Goal: Task Accomplishment & Management: Use online tool/utility

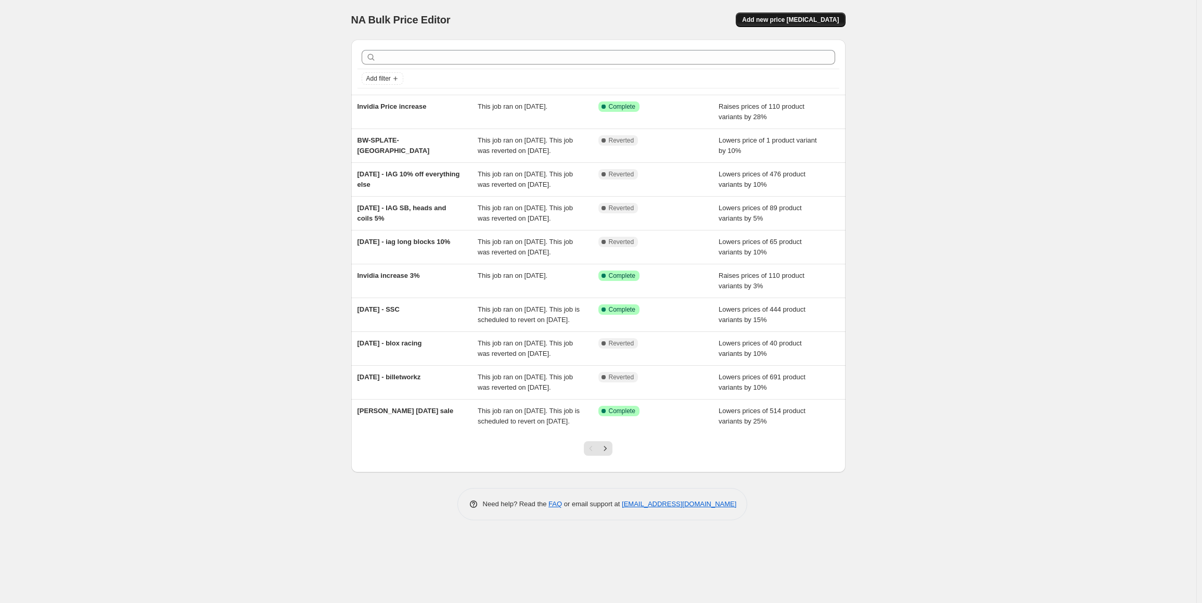
click at [795, 16] on span "Add new price [MEDICAL_DATA]" at bounding box center [790, 20] width 97 height 8
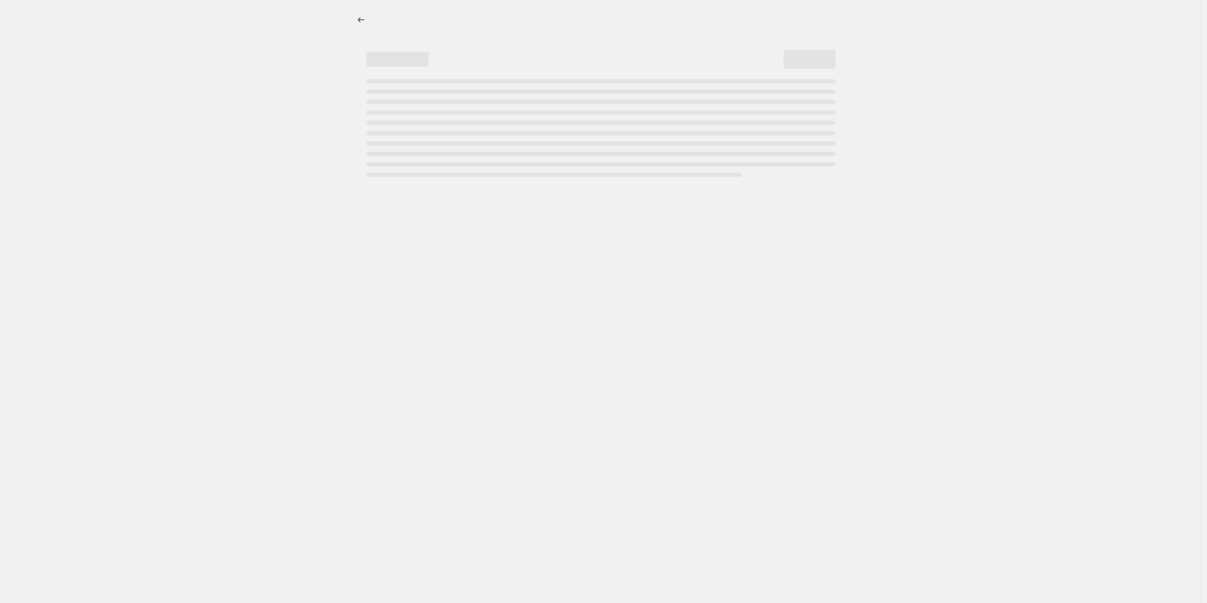
select select "percentage"
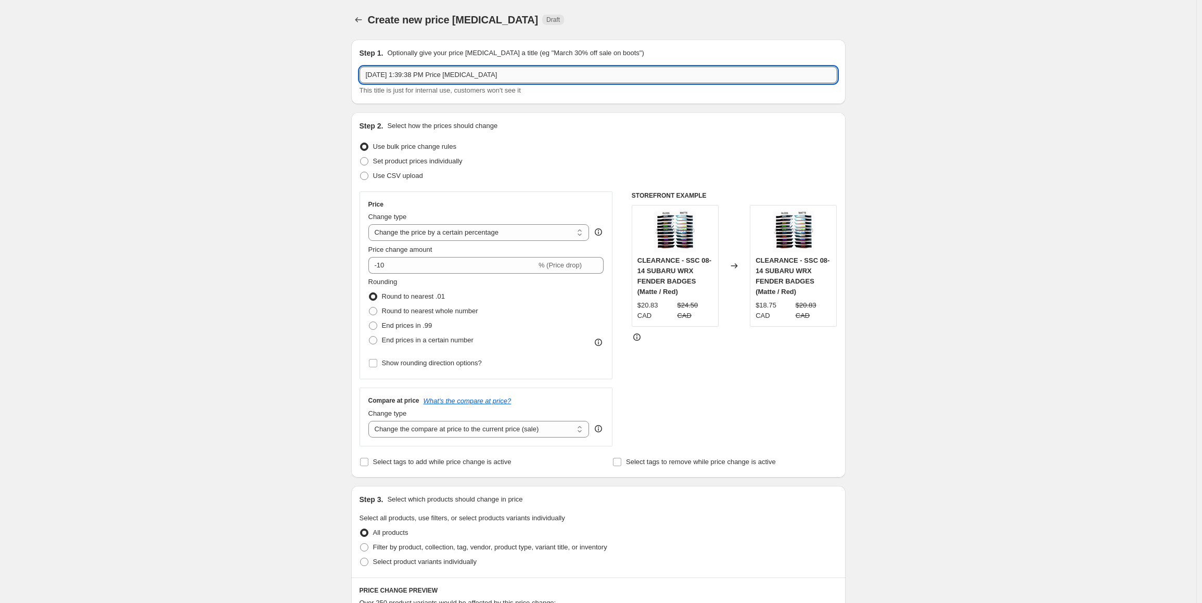
click at [545, 80] on input "[DATE] 1:39:38 PM Price [MEDICAL_DATA]" at bounding box center [597, 75] width 477 height 17
drag, startPoint x: 396, startPoint y: 68, endPoint x: 294, endPoint y: 65, distance: 102.0
click at [303, 66] on div "Create new price [MEDICAL_DATA]. This page is ready Create new price [MEDICAL_D…" at bounding box center [598, 528] width 1196 height 1056
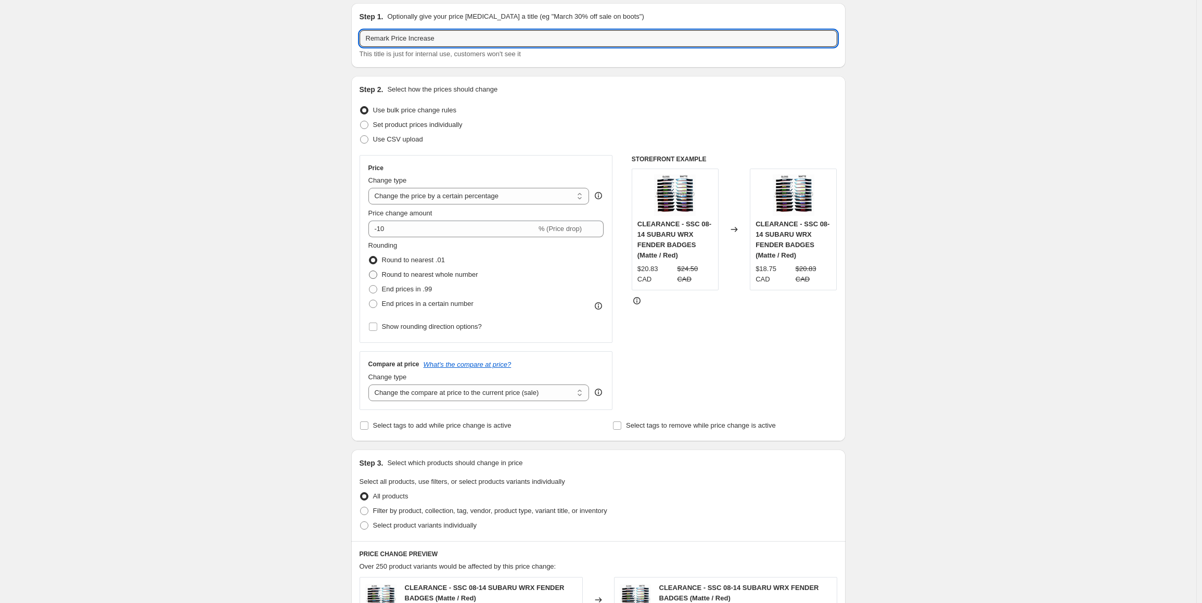
scroll to position [52, 0]
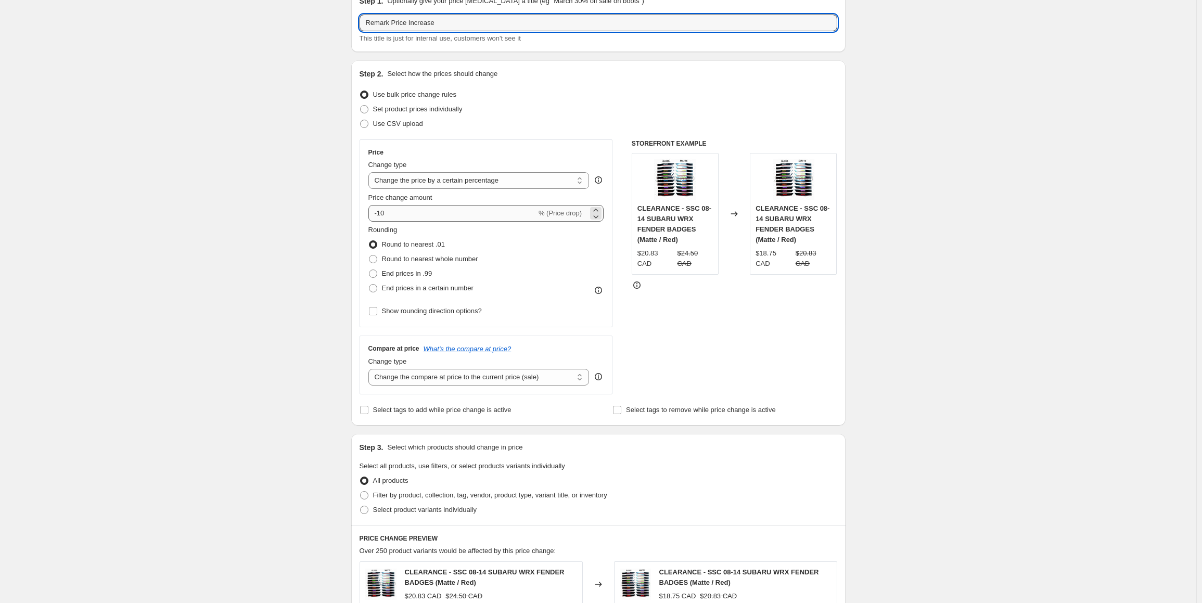
type input "Remark Price Increase"
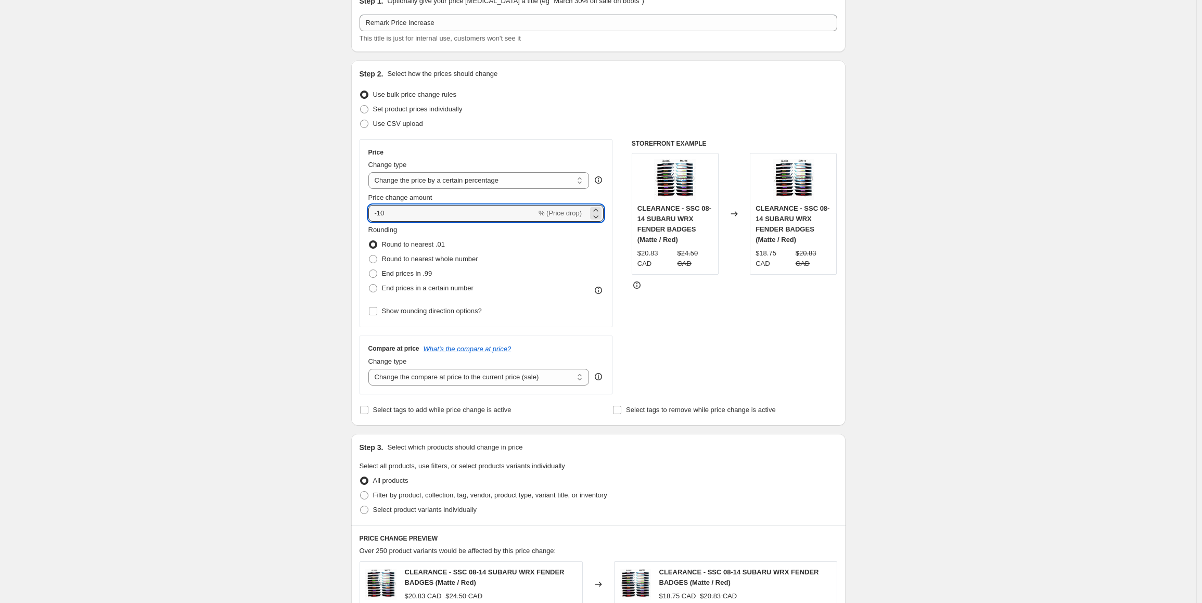
drag, startPoint x: 384, startPoint y: 214, endPoint x: 294, endPoint y: 210, distance: 89.6
click at [294, 210] on div "Create new price [MEDICAL_DATA]. This page is ready Create new price [MEDICAL_D…" at bounding box center [598, 476] width 1196 height 1056
type input "25"
click at [281, 292] on div "Create new price [MEDICAL_DATA]. This page is ready Create new price [MEDICAL_D…" at bounding box center [598, 476] width 1196 height 1056
click at [408, 275] on span "End prices in .99" at bounding box center [407, 273] width 50 height 8
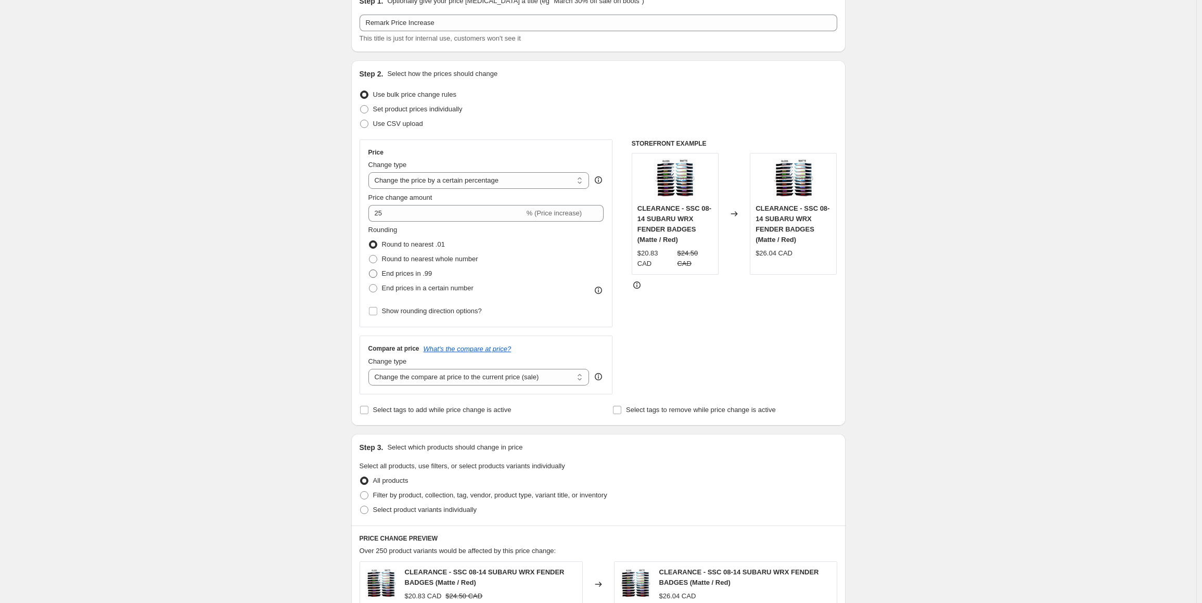
click at [369, 270] on input "End prices in .99" at bounding box center [369, 269] width 1 height 1
radio input "true"
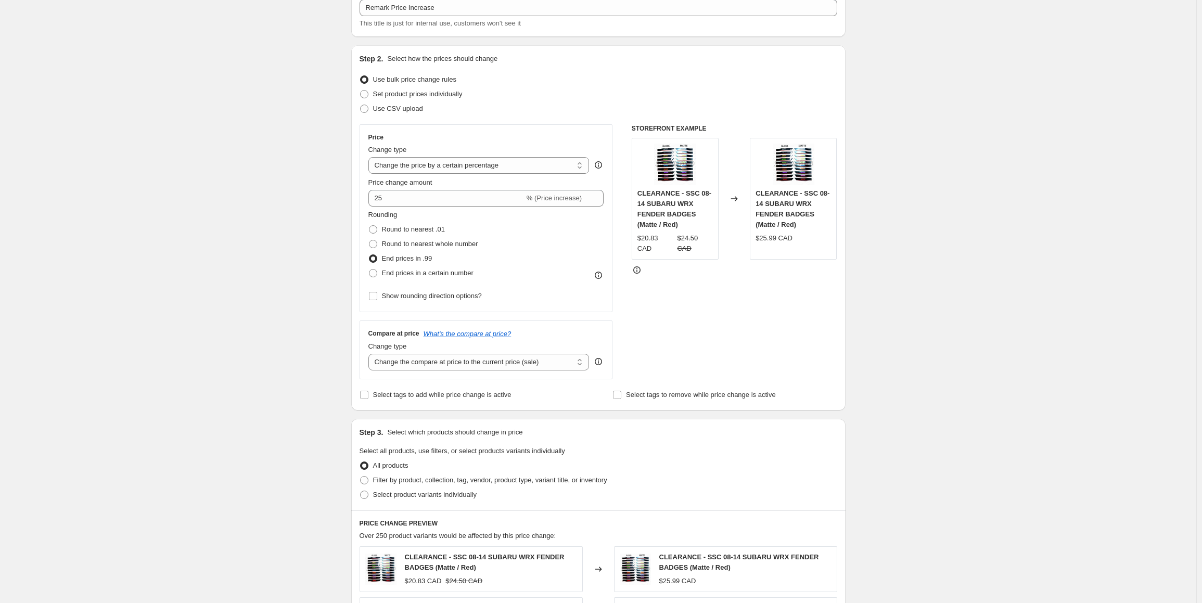
scroll to position [104, 0]
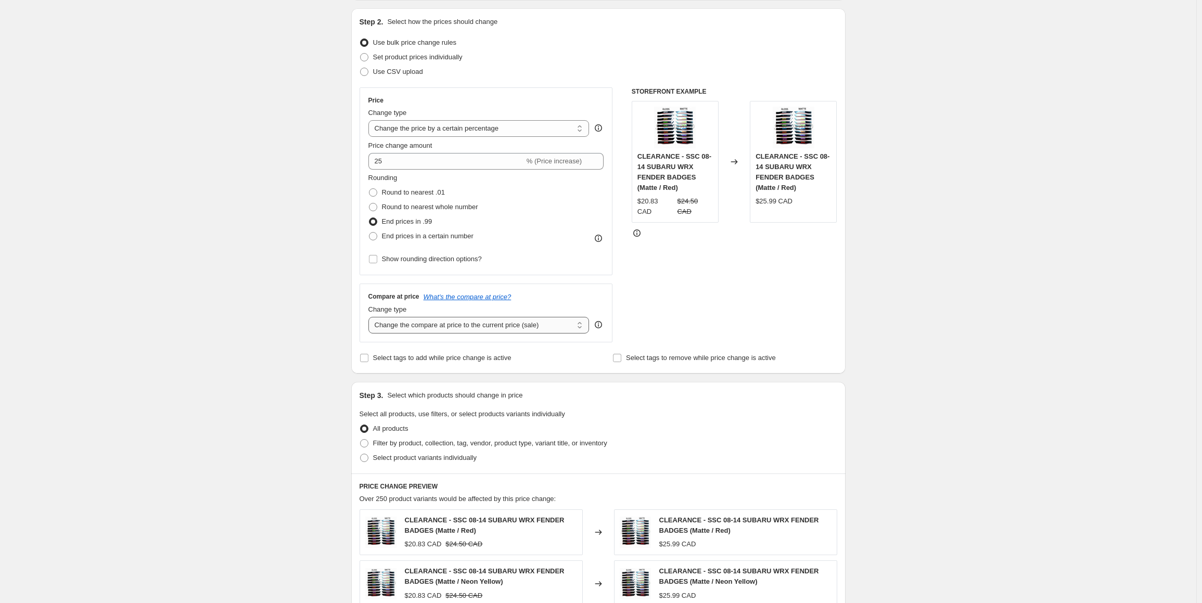
click at [458, 326] on select "Change the compare at price to the current price (sale) Change the compare at p…" at bounding box center [478, 325] width 221 height 17
select select "remove"
click at [370, 317] on select "Change the compare at price to the current price (sale) Change the compare at p…" at bounding box center [478, 325] width 221 height 17
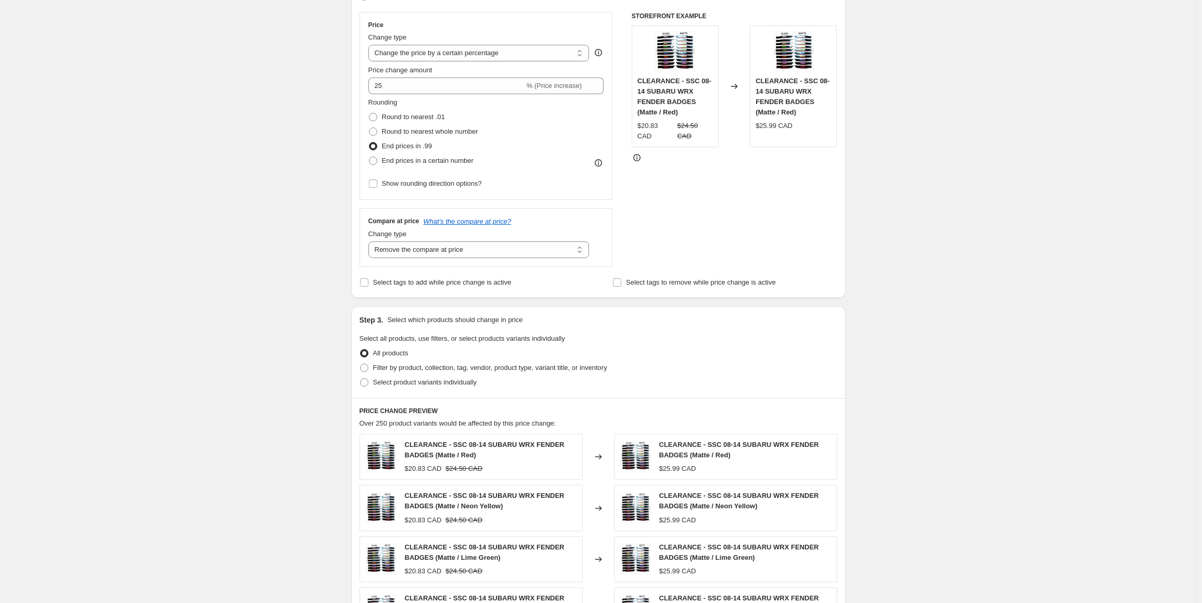
scroll to position [312, 0]
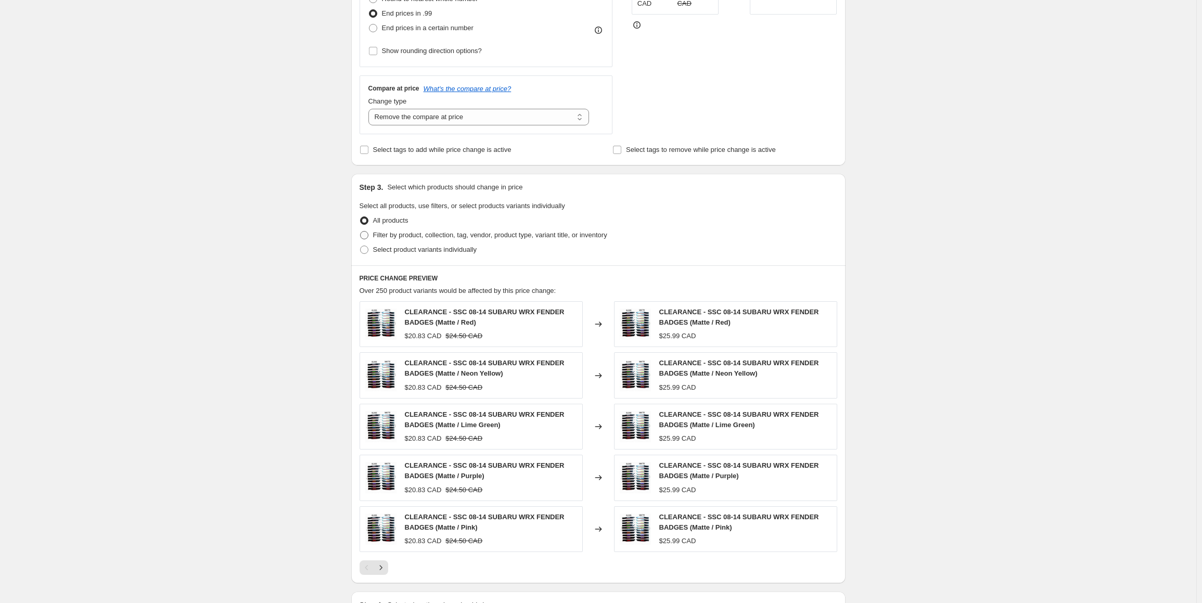
click at [395, 238] on span "Filter by product, collection, tag, vendor, product type, variant title, or inv…" at bounding box center [490, 235] width 234 height 8
click at [360, 231] on input "Filter by product, collection, tag, vendor, product type, variant title, or inv…" at bounding box center [360, 231] width 1 height 1
radio input "true"
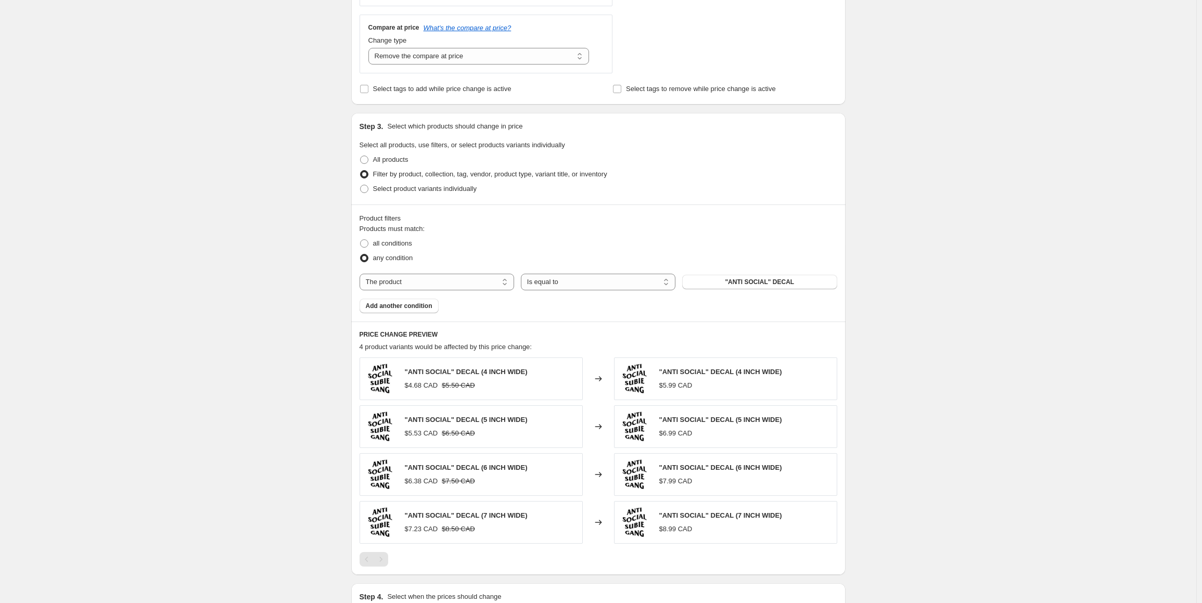
scroll to position [416, 0]
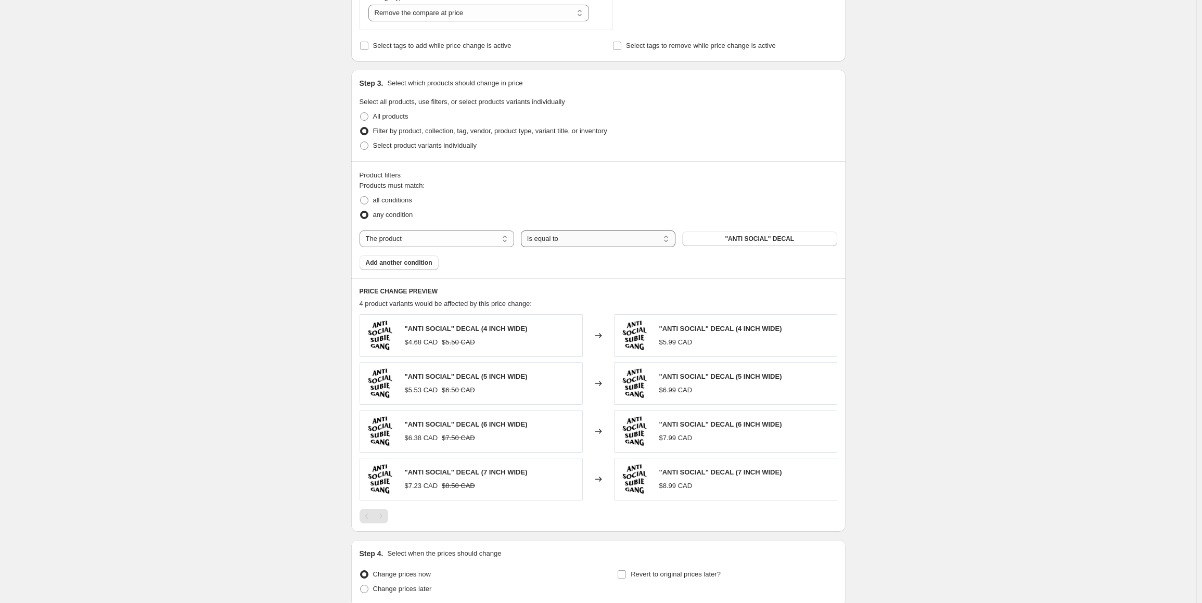
click at [550, 239] on select "Is equal to Is not equal to" at bounding box center [598, 238] width 154 height 17
click at [425, 237] on select "The product The product's collection The product's tag The product's vendor The…" at bounding box center [436, 238] width 154 height 17
select select "tag"
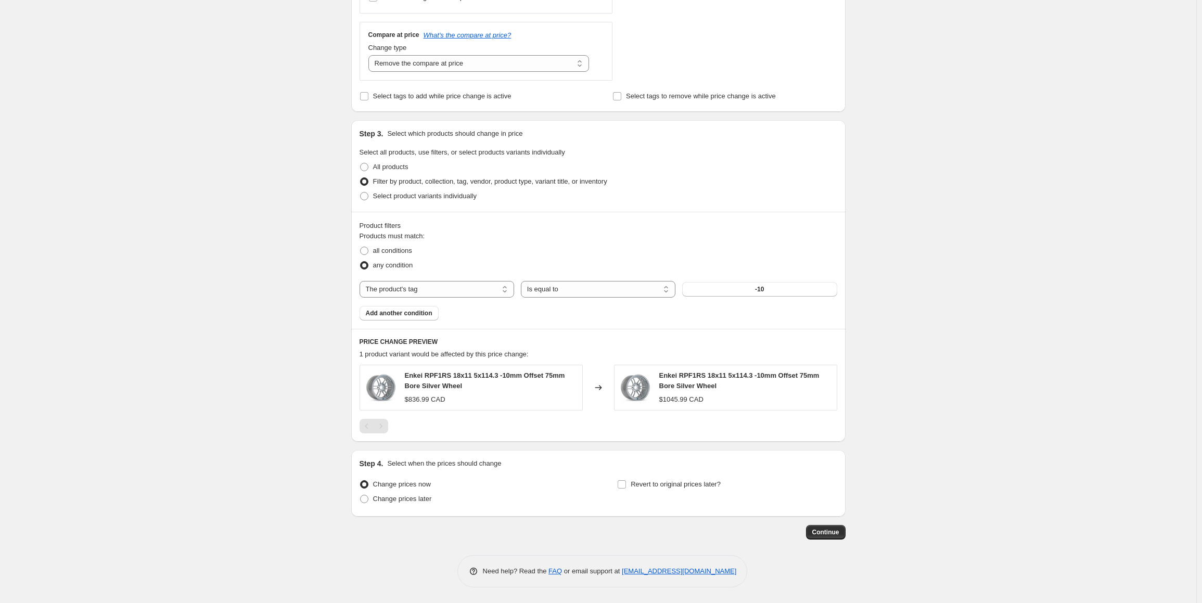
scroll to position [365, 0]
click at [764, 291] on span "-10" at bounding box center [759, 290] width 9 height 8
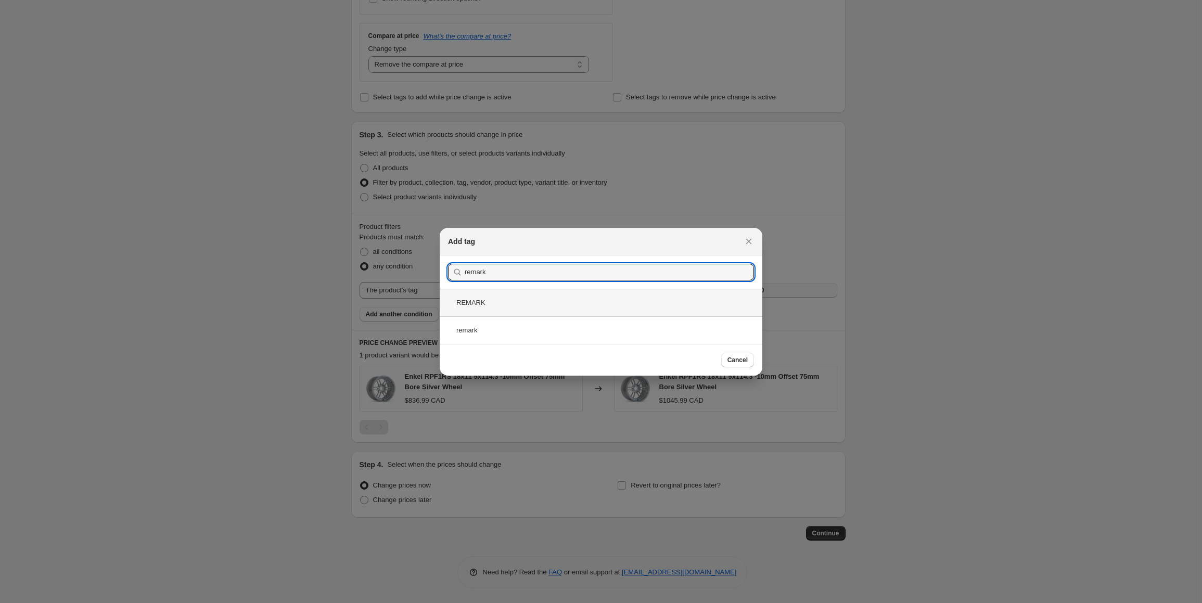
type input "remark"
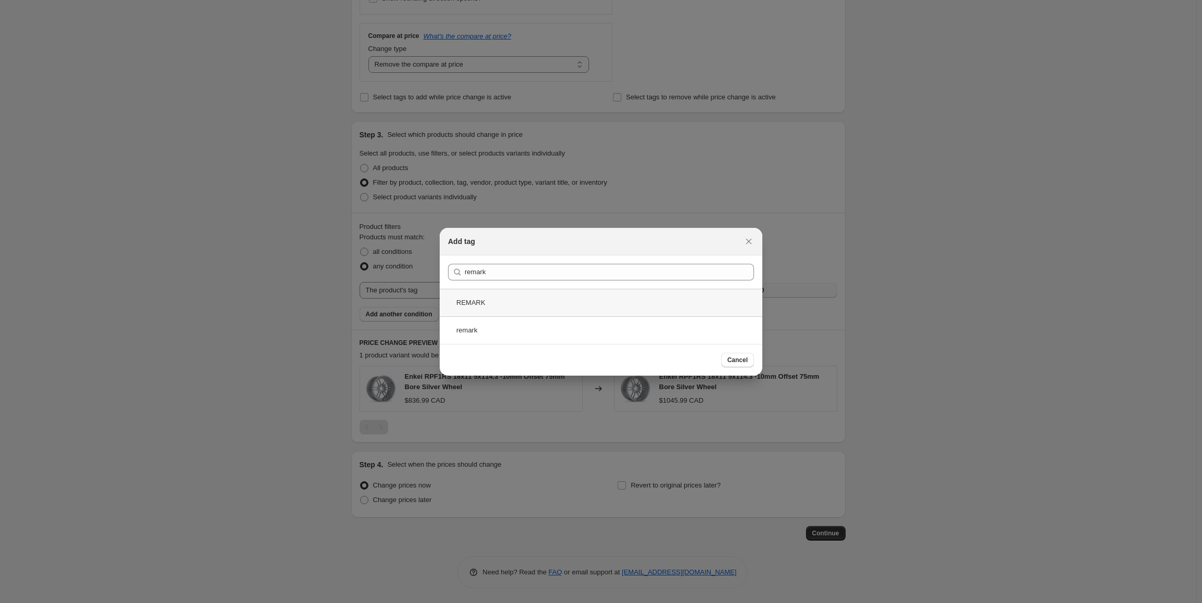
click at [510, 304] on div "REMARK" at bounding box center [601, 303] width 322 height 28
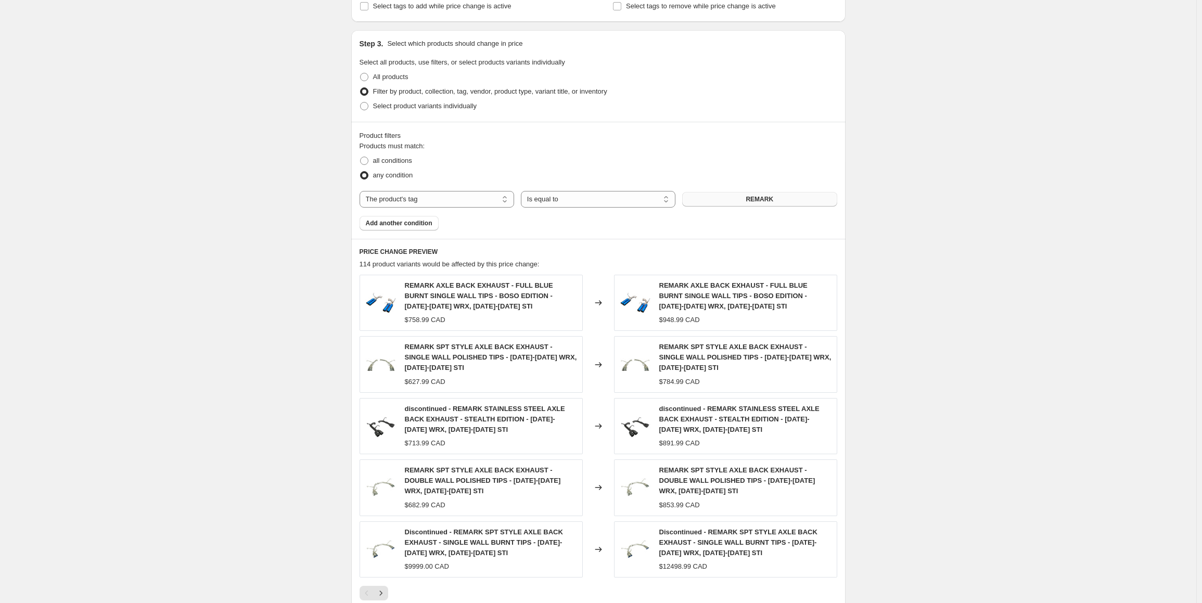
scroll to position [620, 0]
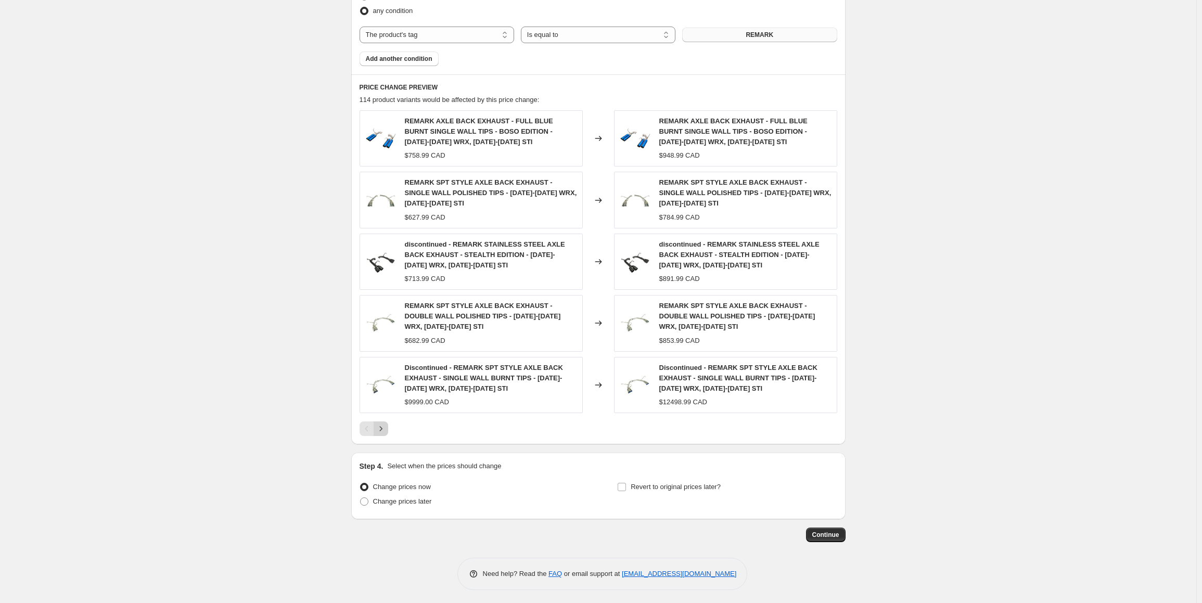
click at [381, 427] on icon "Next" at bounding box center [381, 428] width 10 height 10
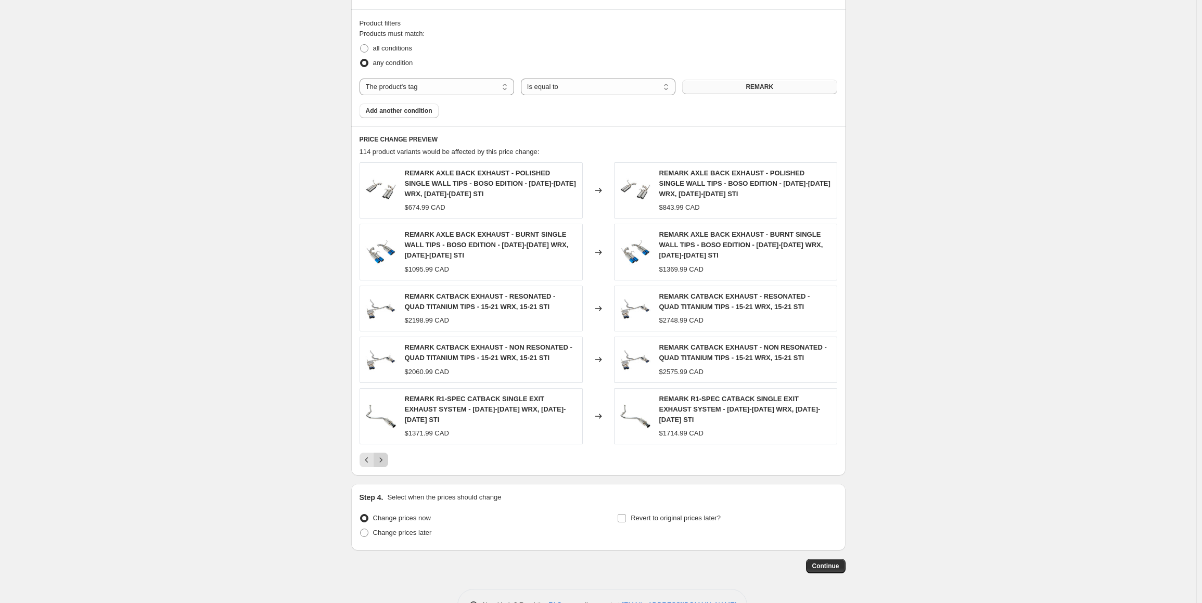
scroll to position [589, 0]
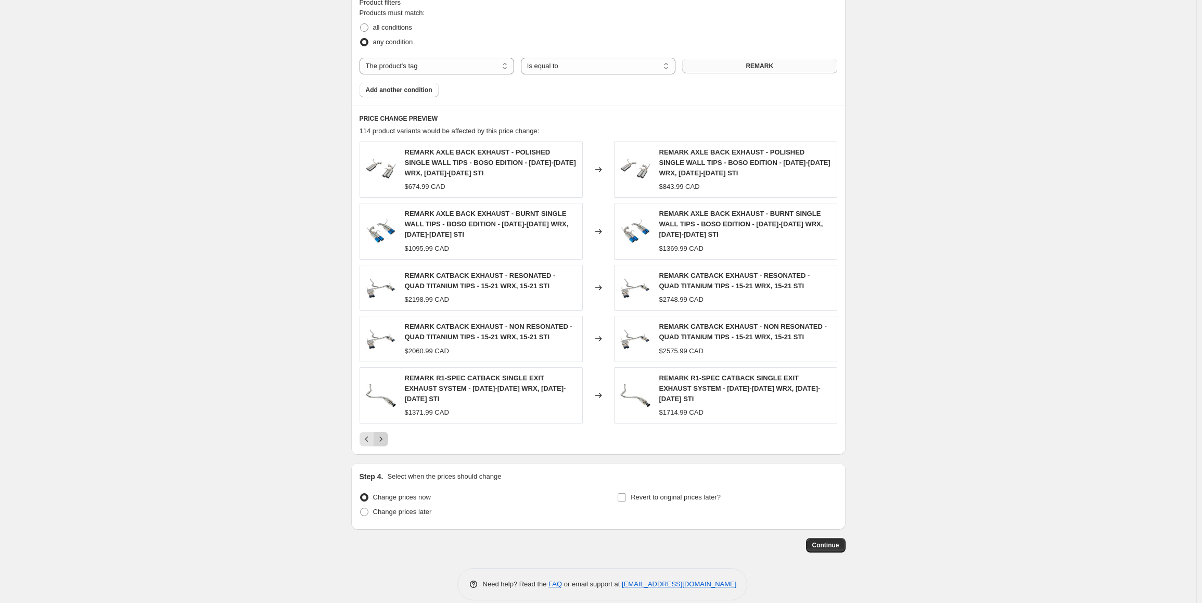
click at [382, 436] on icon "Next" at bounding box center [380, 438] width 3 height 5
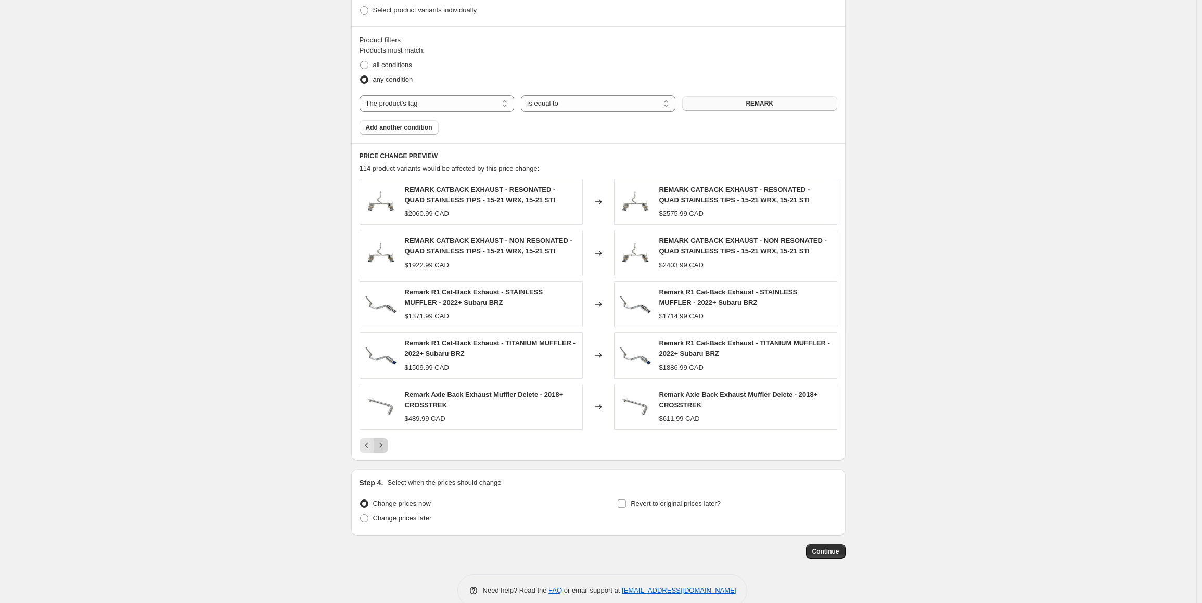
scroll to position [568, 0]
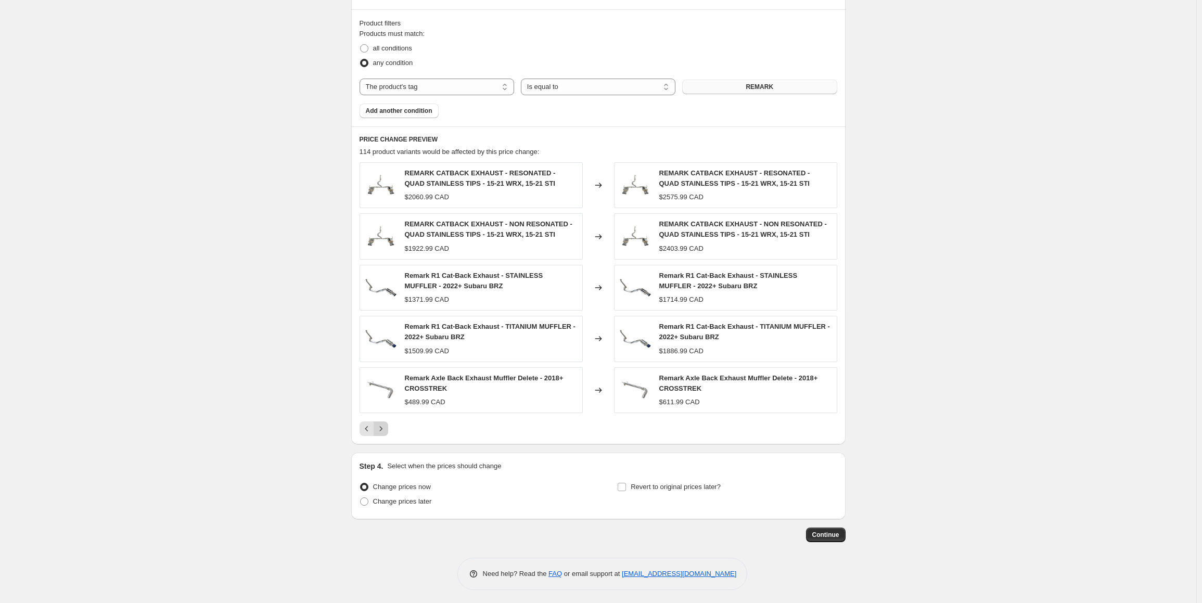
click at [385, 424] on icon "Next" at bounding box center [381, 428] width 10 height 10
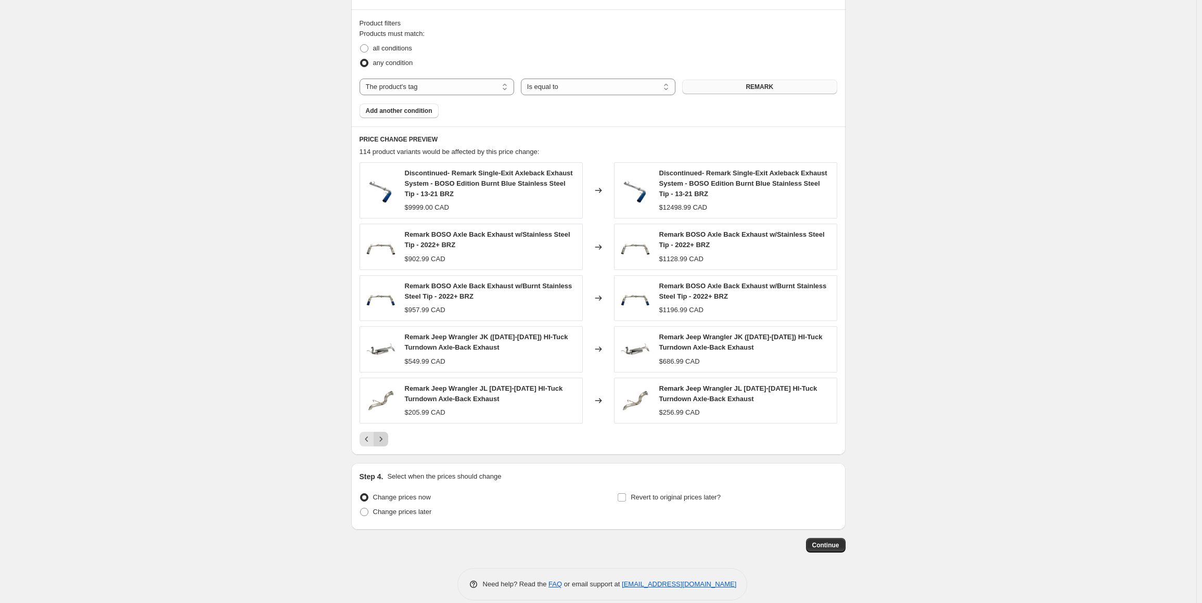
click at [385, 424] on div "Discontinued- Remark Single-Exit Axleback Exhaust System - BOSO Edition Burnt B…" at bounding box center [597, 304] width 477 height 284
click at [387, 443] on button "Next" at bounding box center [380, 439] width 15 height 15
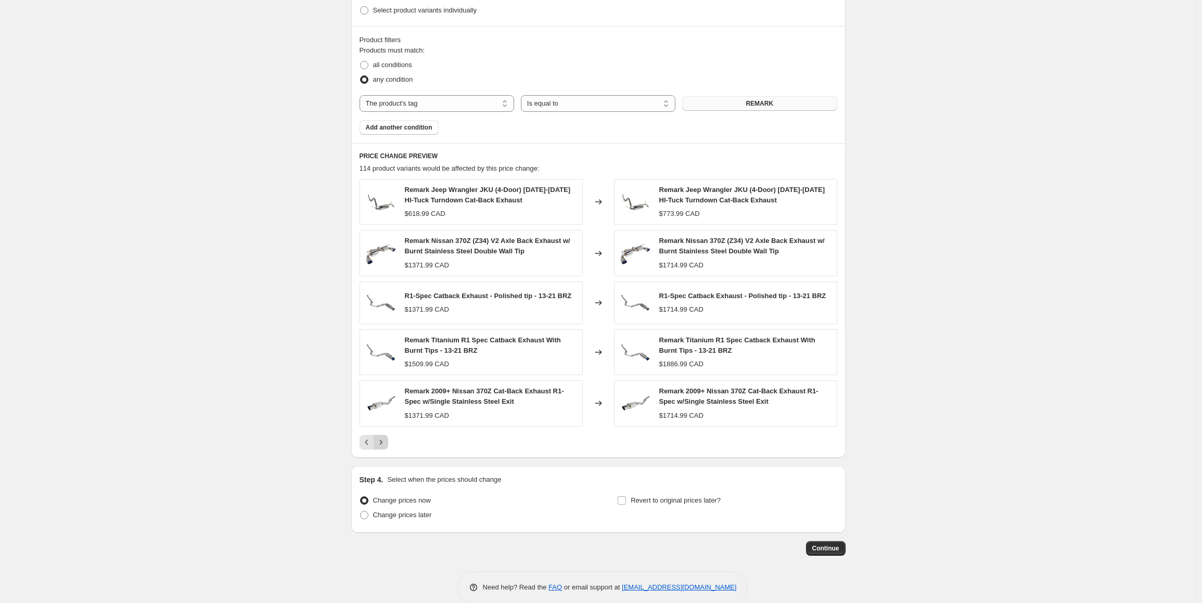
scroll to position [564, 0]
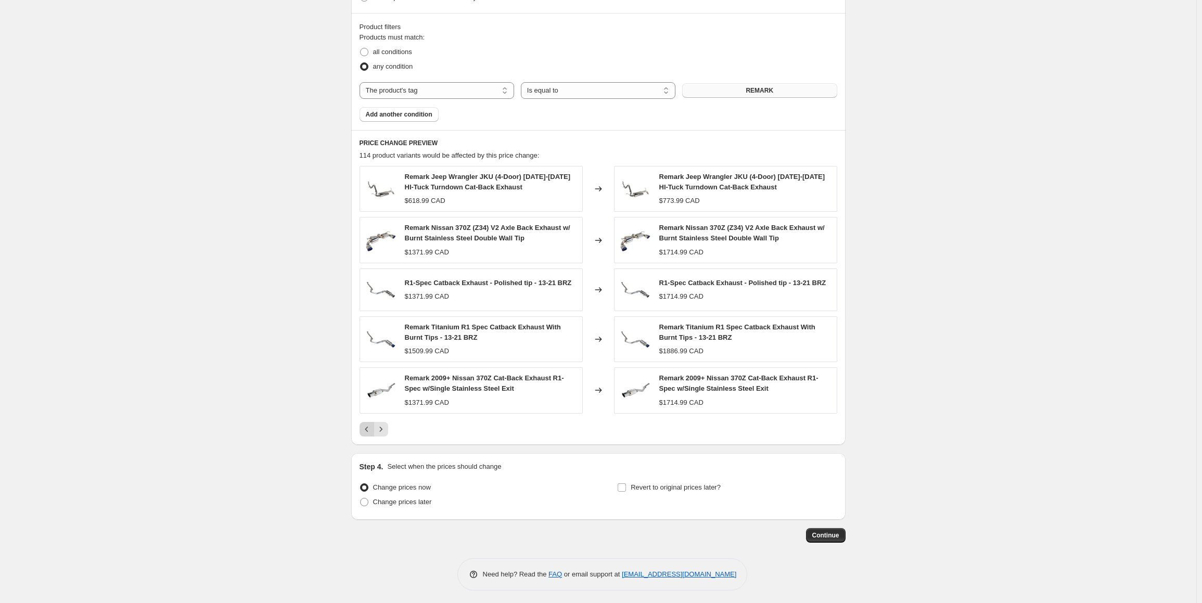
click at [370, 427] on icon "Previous" at bounding box center [366, 429] width 10 height 10
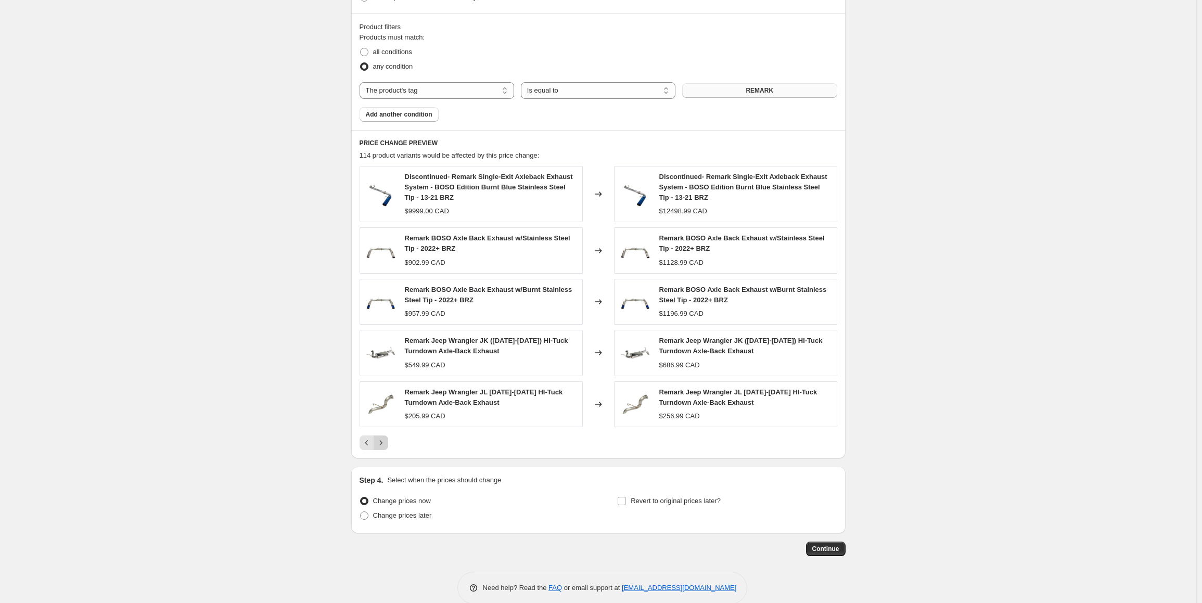
click at [382, 441] on icon "Next" at bounding box center [380, 442] width 3 height 5
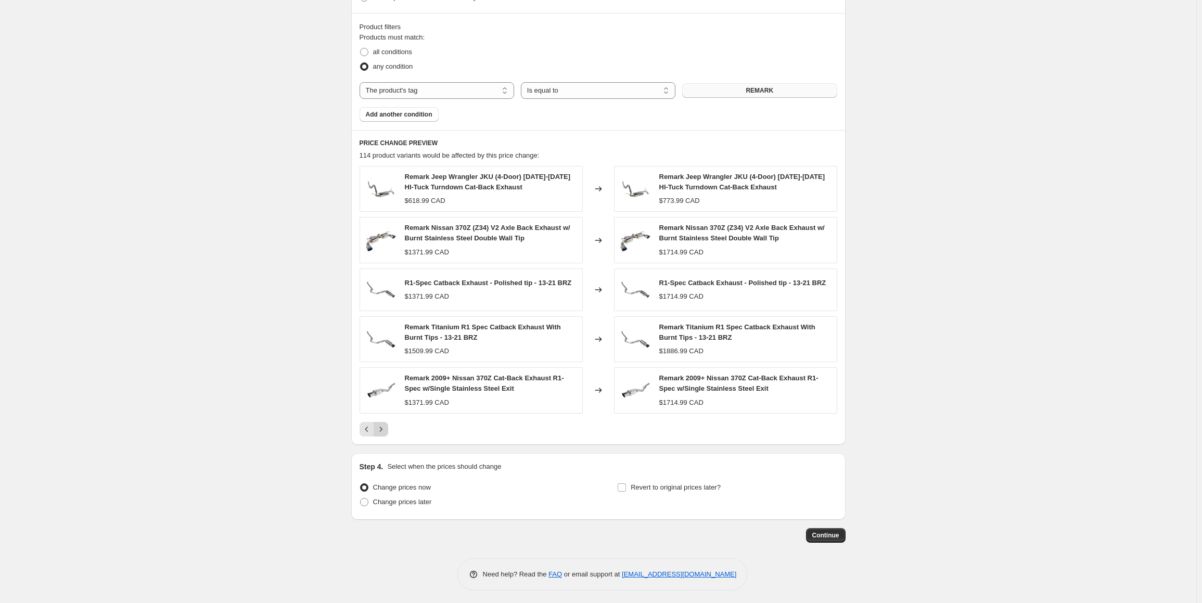
click at [385, 425] on icon "Next" at bounding box center [381, 429] width 10 height 10
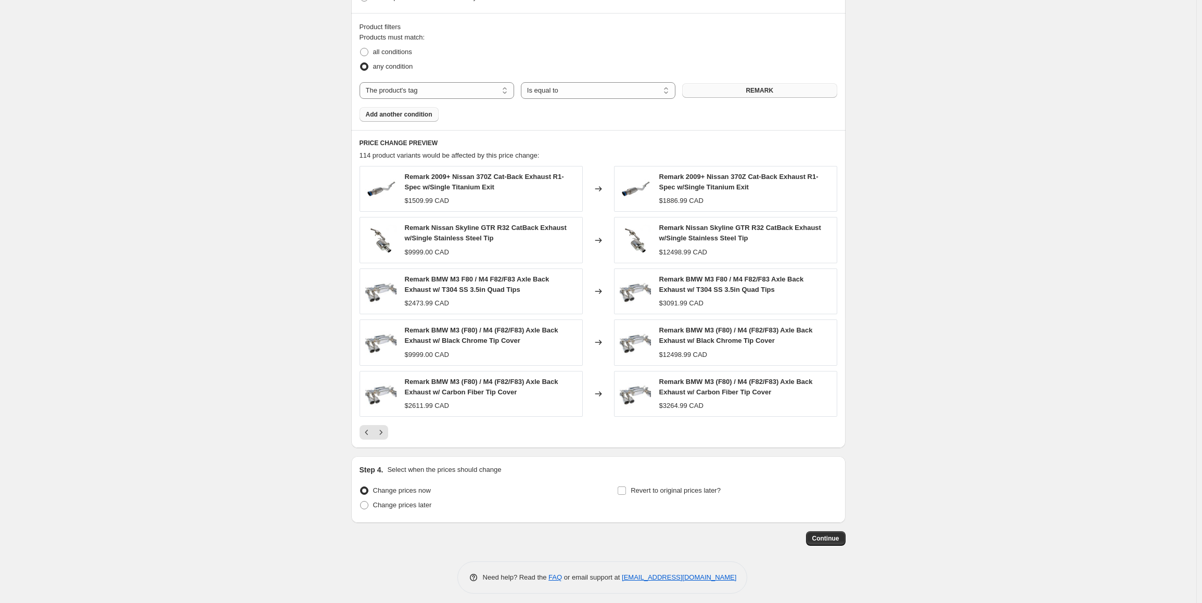
click at [385, 107] on button "Add another condition" at bounding box center [398, 114] width 79 height 15
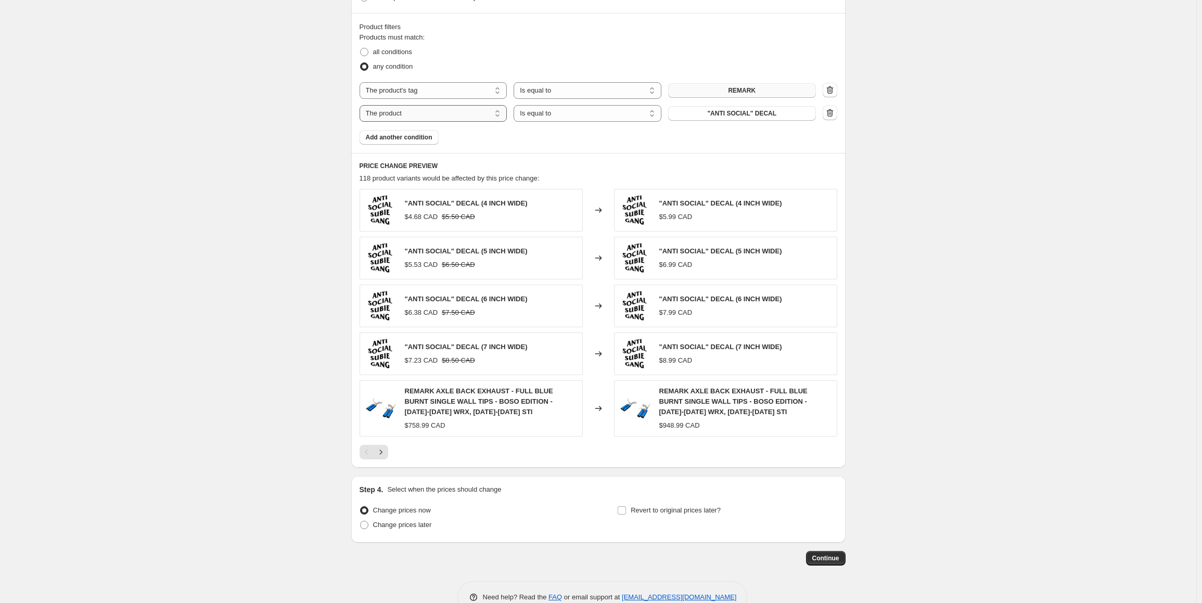
click at [429, 117] on select "The product The product's collection The product's tag The product's vendor The…" at bounding box center [433, 113] width 148 height 17
select select "product_status"
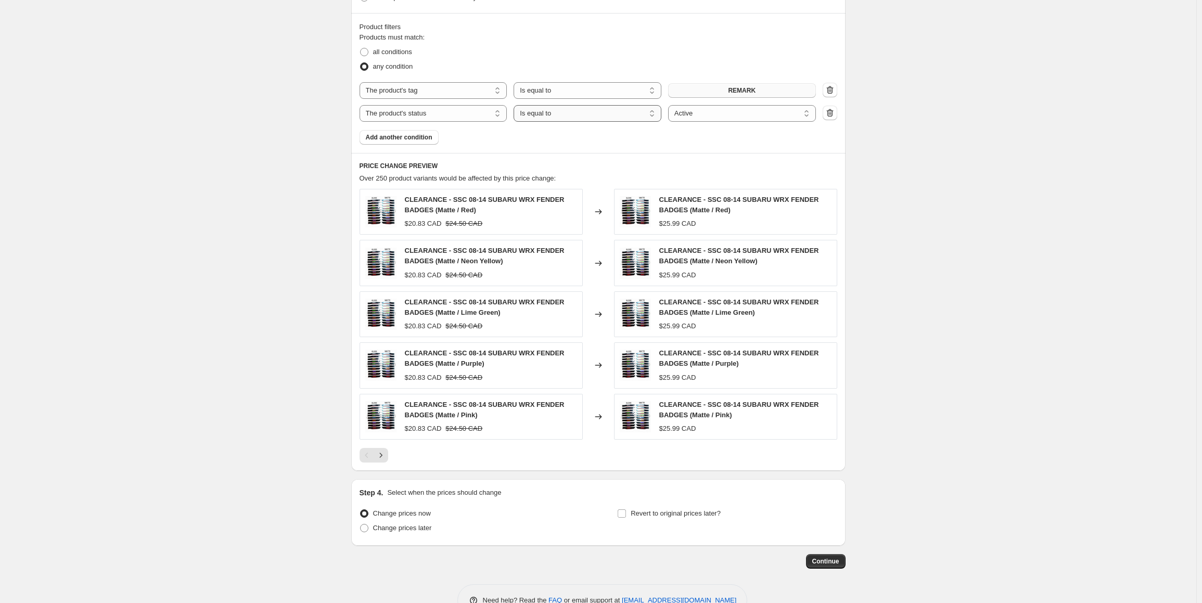
click at [561, 118] on select "Is equal to Is not equal to" at bounding box center [587, 113] width 148 height 17
click at [569, 111] on select "Is equal to Is not equal to" at bounding box center [587, 113] width 148 height 17
click at [406, 106] on select "The product The product's collection The product's tag The product's vendor The…" at bounding box center [433, 113] width 148 height 17
click at [485, 41] on fieldset "Products must match: all conditions any condition" at bounding box center [597, 53] width 477 height 42
click at [394, 52] on span "all conditions" at bounding box center [392, 52] width 39 height 8
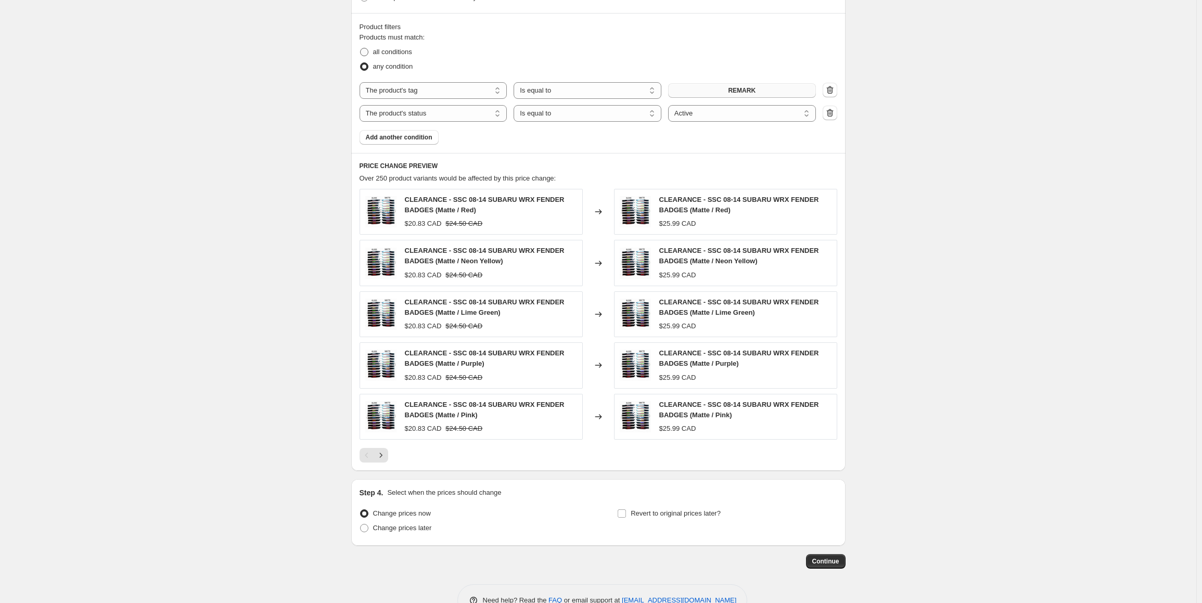
click at [360, 48] on input "all conditions" at bounding box center [360, 48] width 1 height 1
radio input "true"
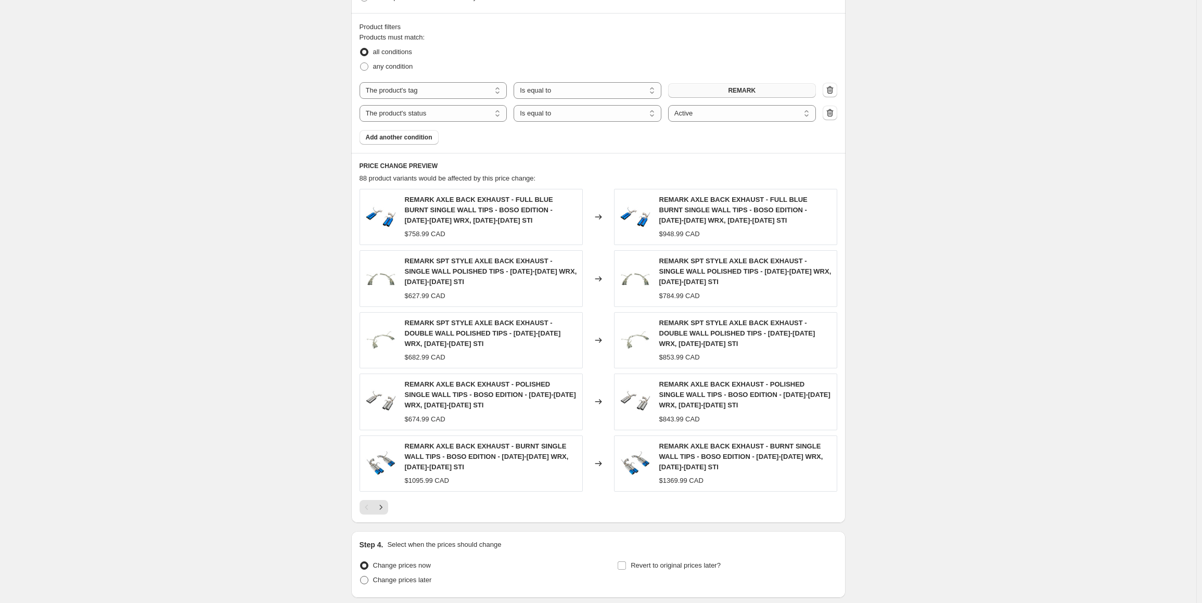
click at [388, 503] on button "Next" at bounding box center [380, 507] width 15 height 15
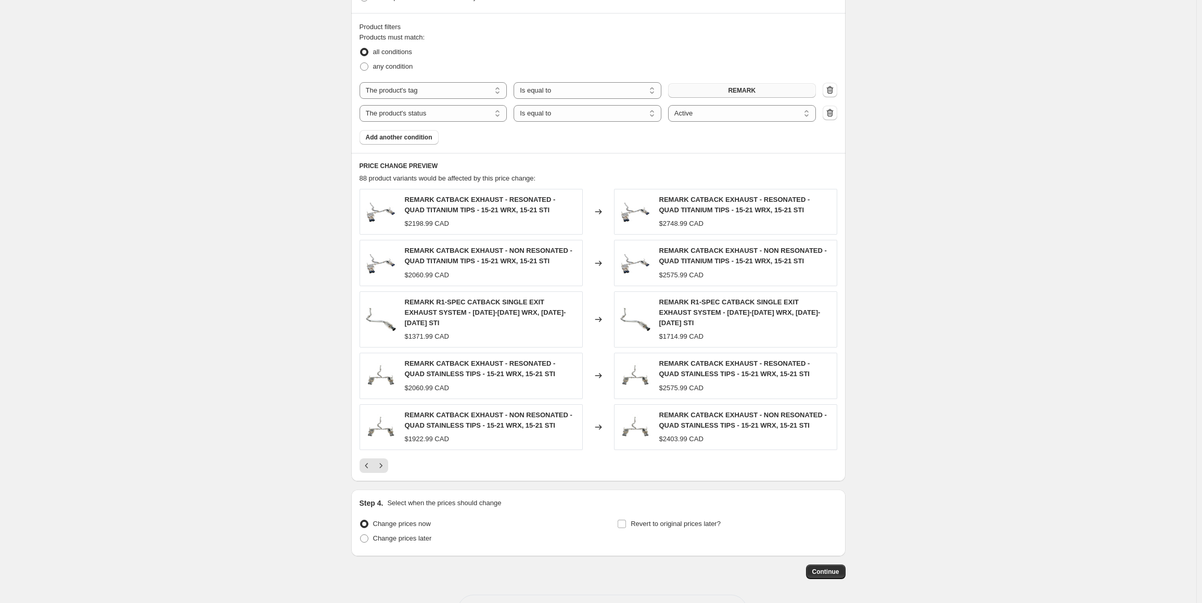
click at [389, 503] on div "Step 4. Select when the prices should change Change prices now Change prices la…" at bounding box center [597, 523] width 477 height 50
click at [385, 459] on button "Next" at bounding box center [380, 465] width 15 height 15
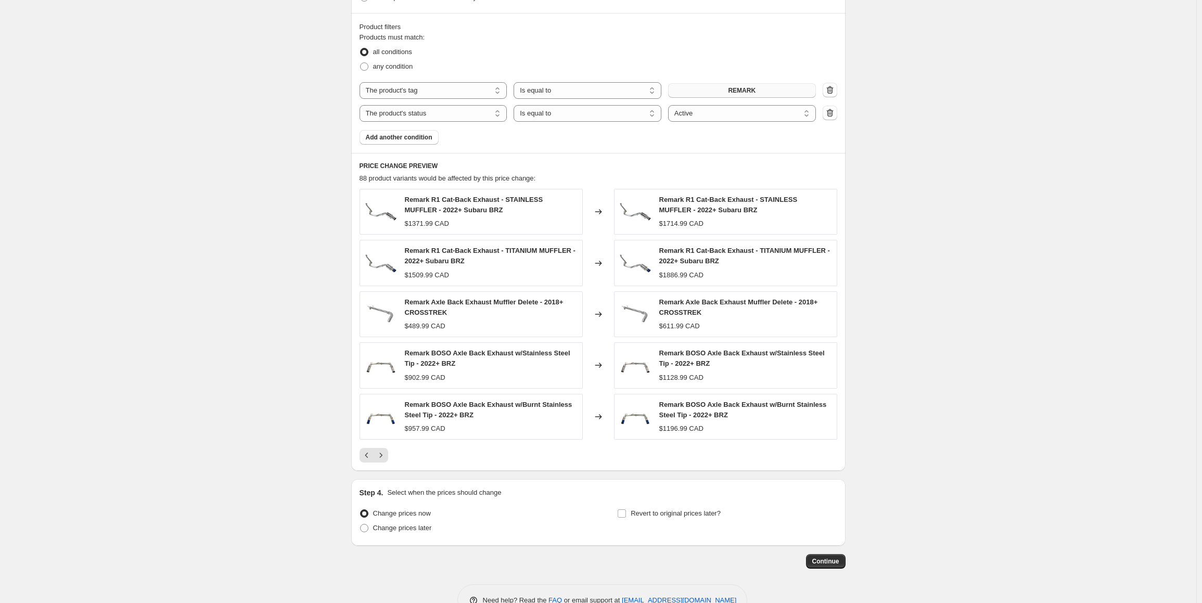
click at [385, 458] on button "Next" at bounding box center [380, 455] width 15 height 15
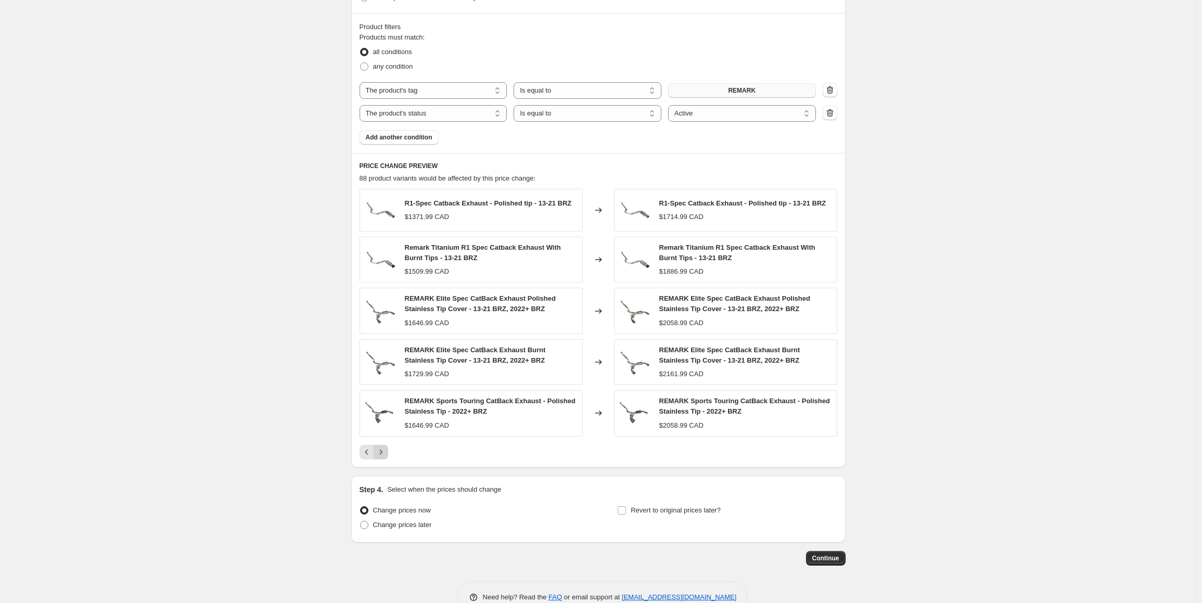
click at [386, 449] on icon "Next" at bounding box center [381, 452] width 10 height 10
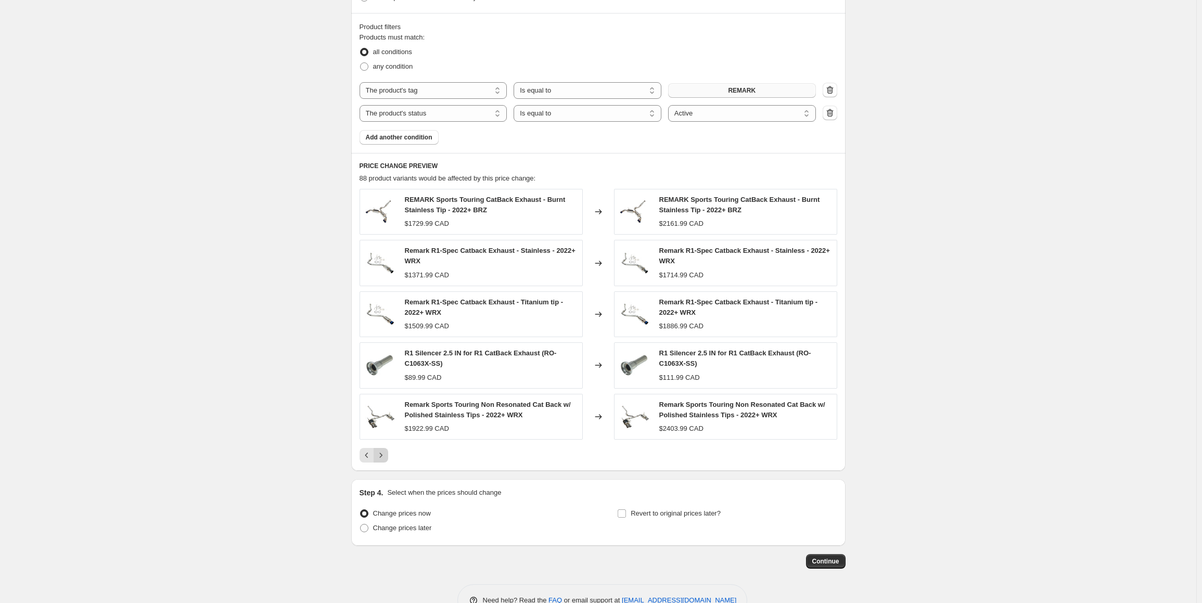
click at [382, 453] on icon "Next" at bounding box center [380, 455] width 3 height 5
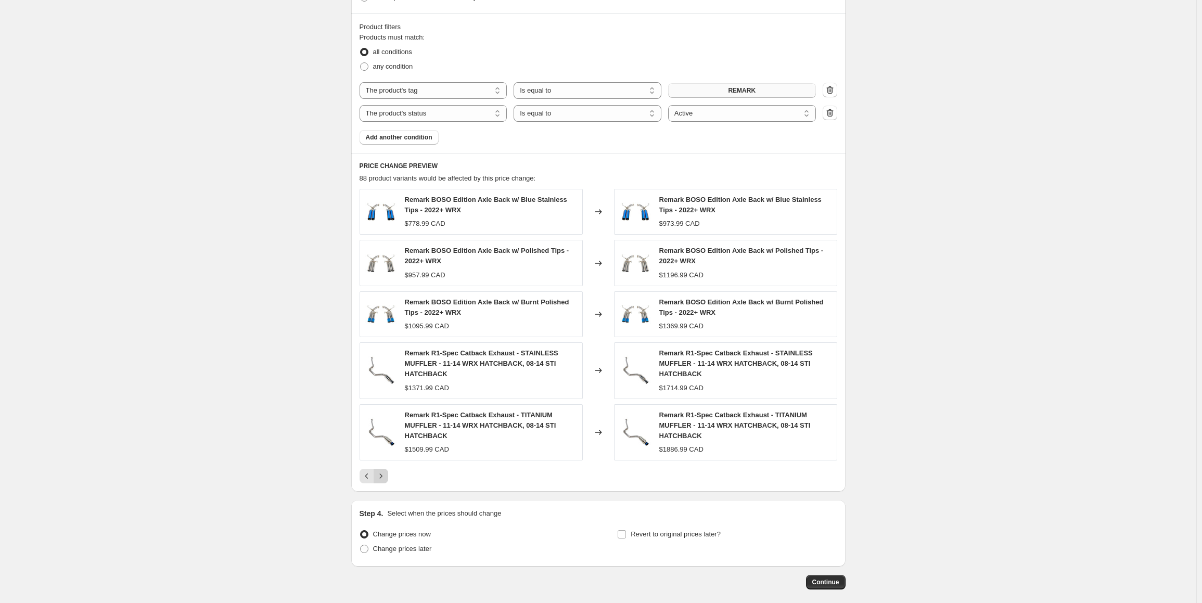
click at [386, 469] on button "Next" at bounding box center [380, 476] width 15 height 15
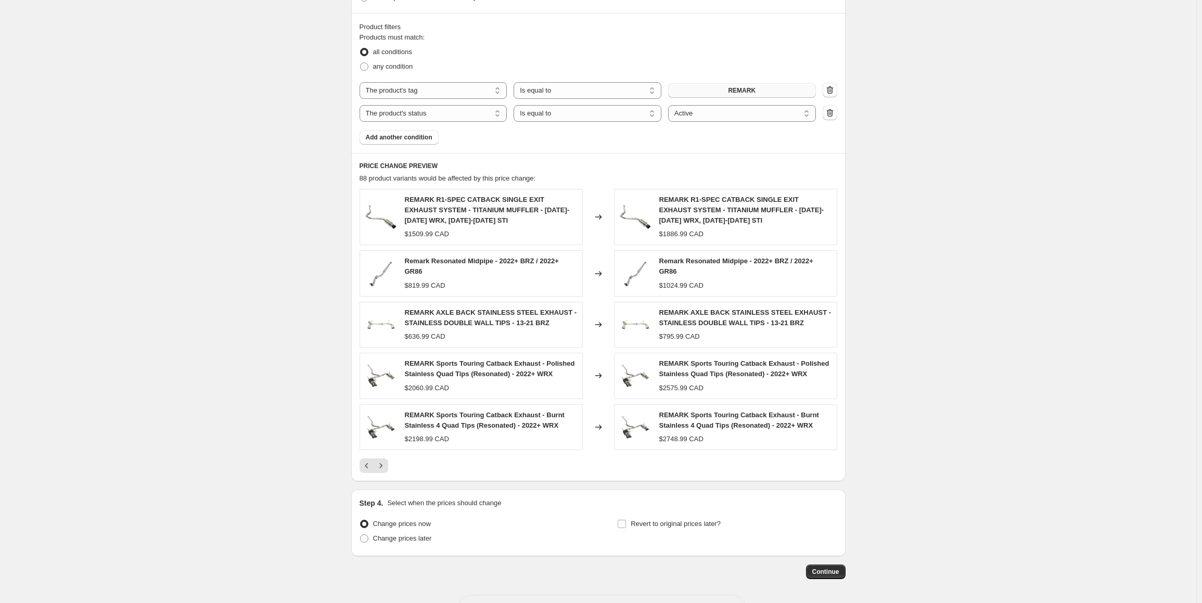
click at [381, 460] on icon "Next" at bounding box center [381, 465] width 10 height 10
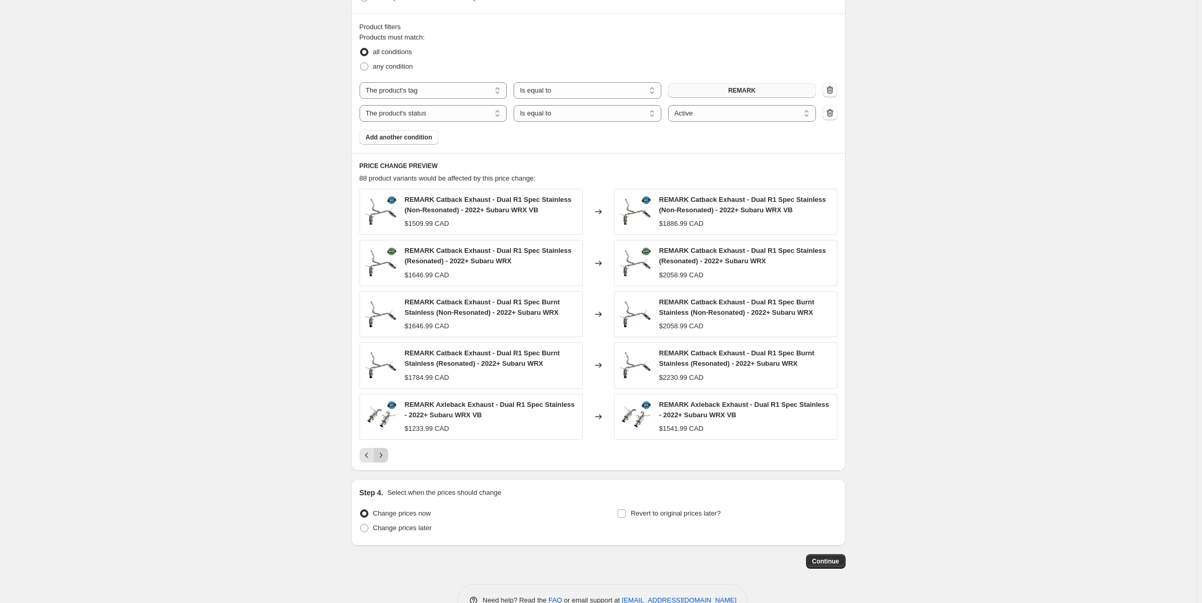
click at [384, 456] on icon "Next" at bounding box center [381, 455] width 10 height 10
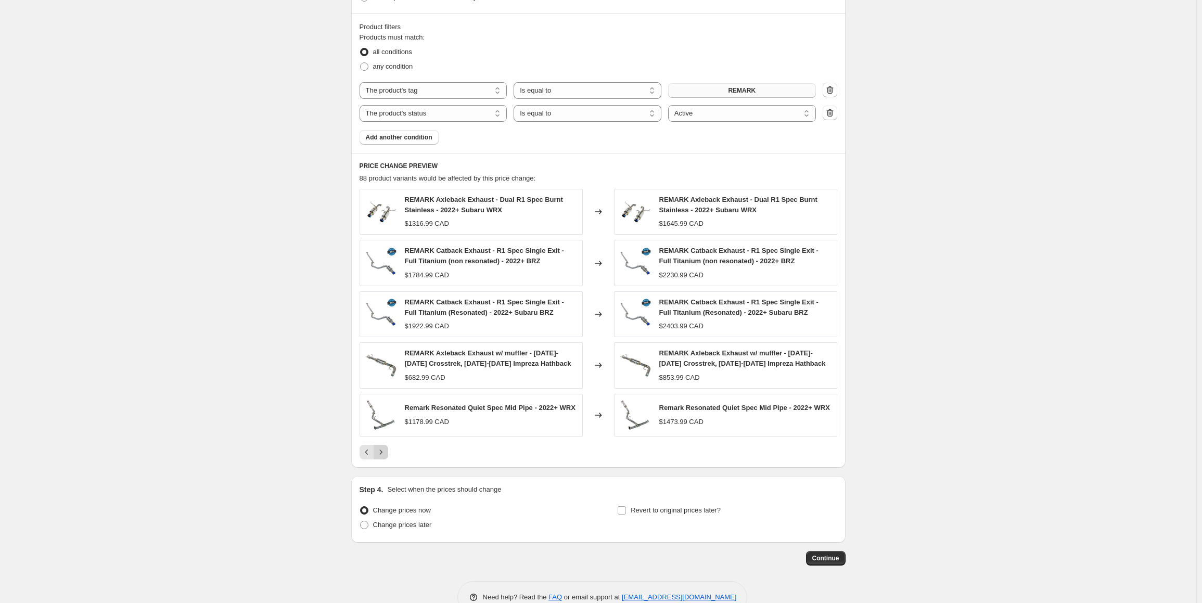
click at [382, 449] on icon "Next" at bounding box center [380, 451] width 3 height 5
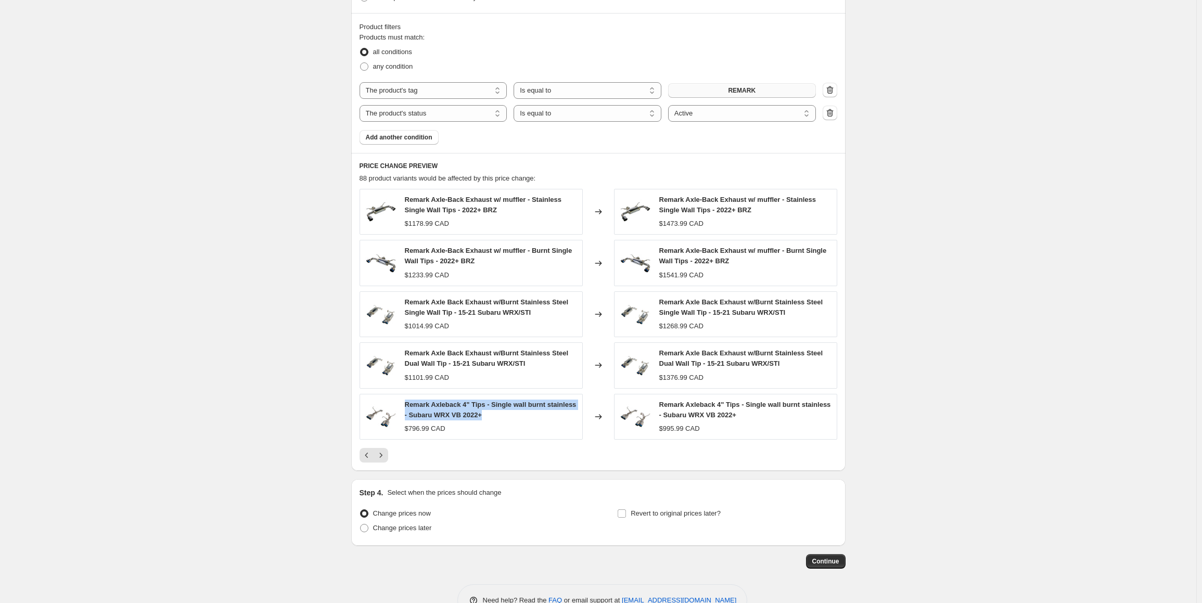
drag, startPoint x: 412, startPoint y: 403, endPoint x: 505, endPoint y: 412, distance: 93.1
click at [505, 412] on div "Remark Axleback 4" Tips - Single wall burnt stainless - Subaru WRX VB 2022+" at bounding box center [491, 409] width 172 height 21
copy span "Remark Axleback 4" Tips - Single wall burnt stainless - Subaru WRX VB 2022+"
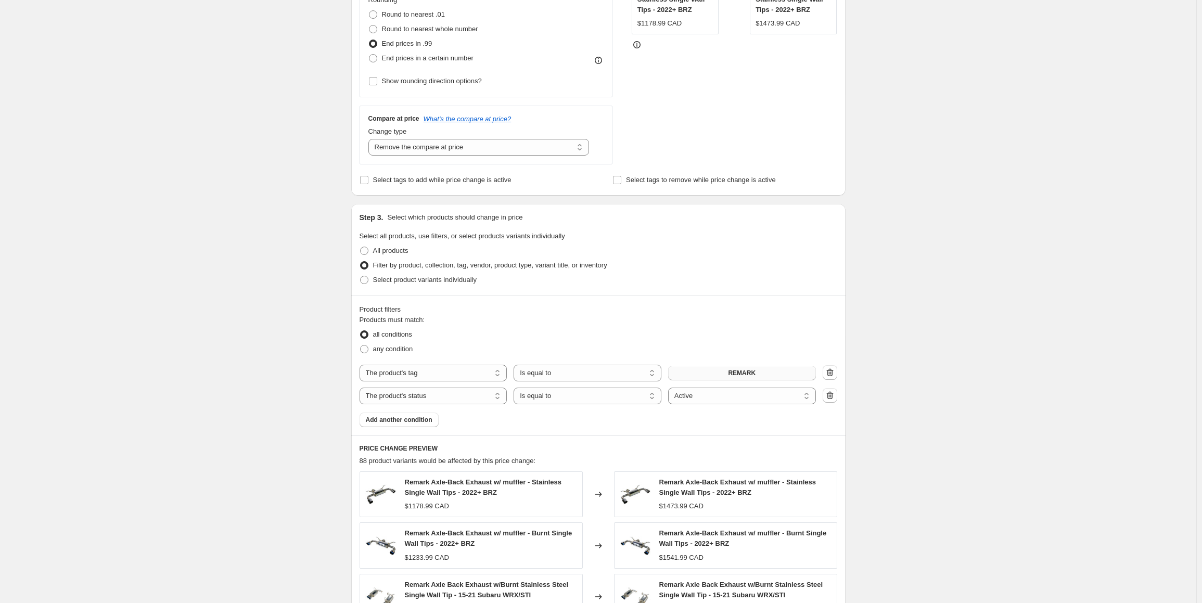
scroll to position [148, 0]
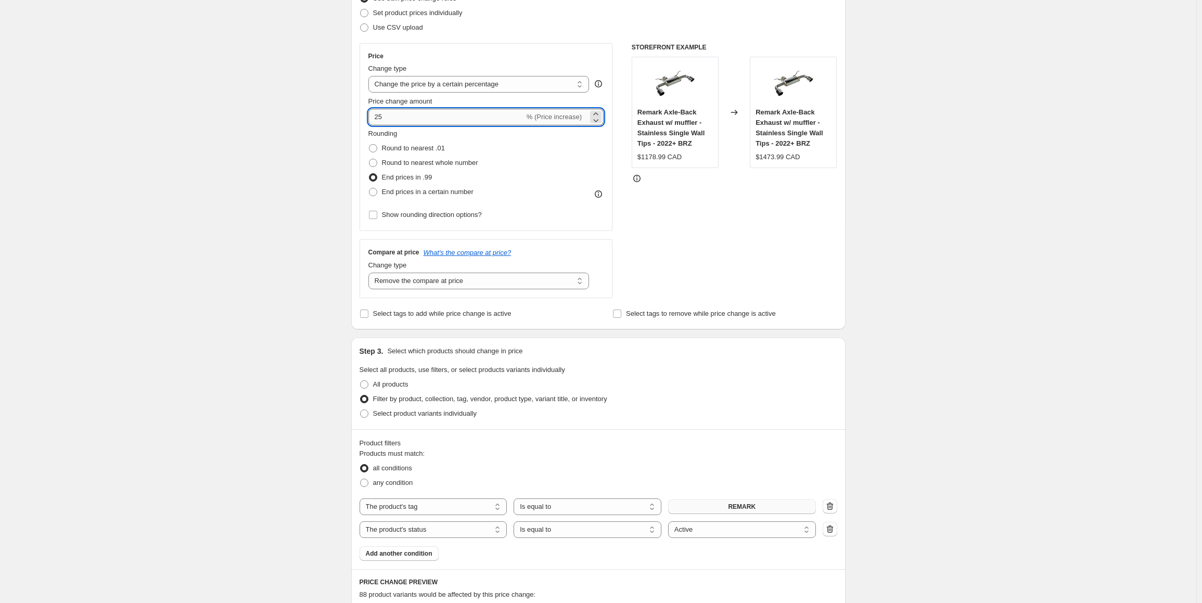
click at [399, 120] on input "25" at bounding box center [446, 117] width 156 height 17
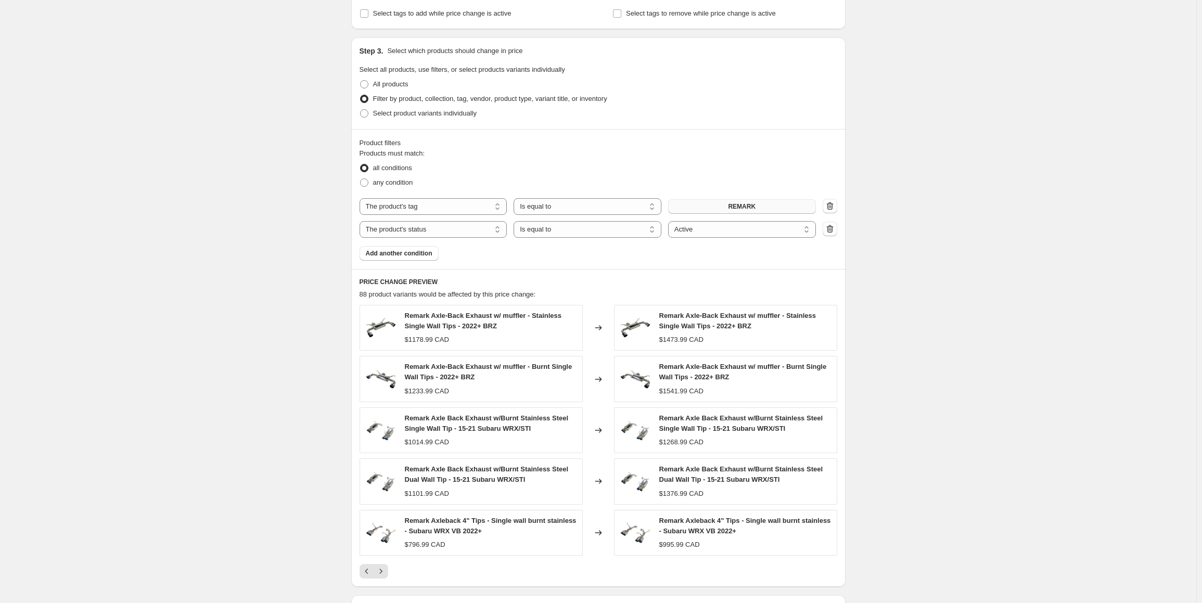
scroll to position [564, 0]
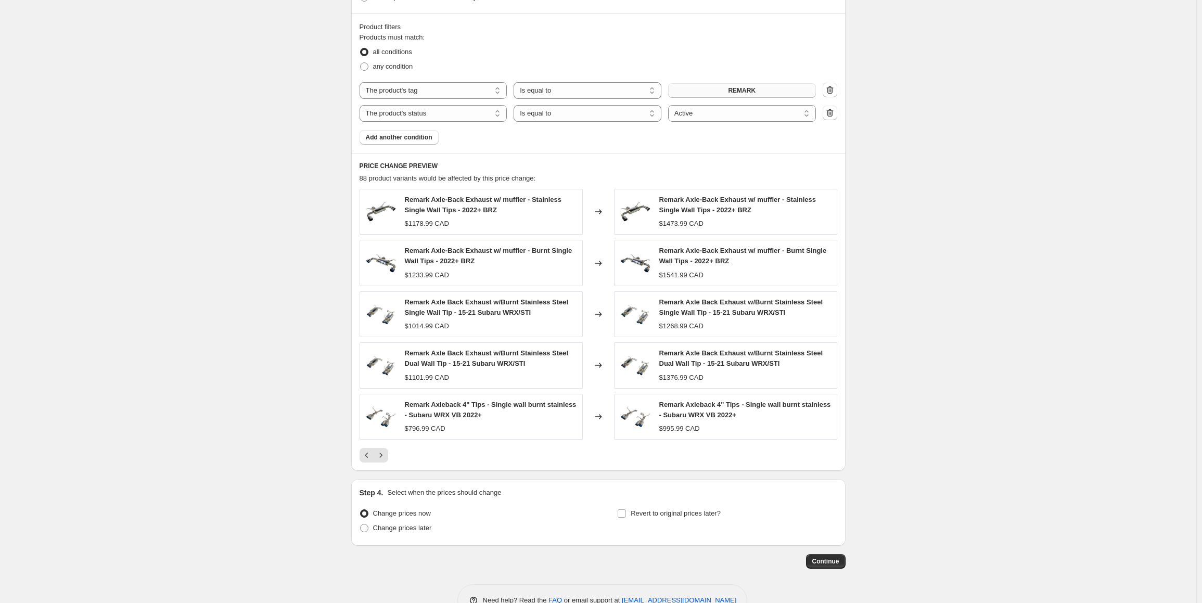
type input "28"
click at [140, 334] on div "Create new price [MEDICAL_DATA]. This page is ready Create new price [MEDICAL_D…" at bounding box center [598, 34] width 1196 height 1196
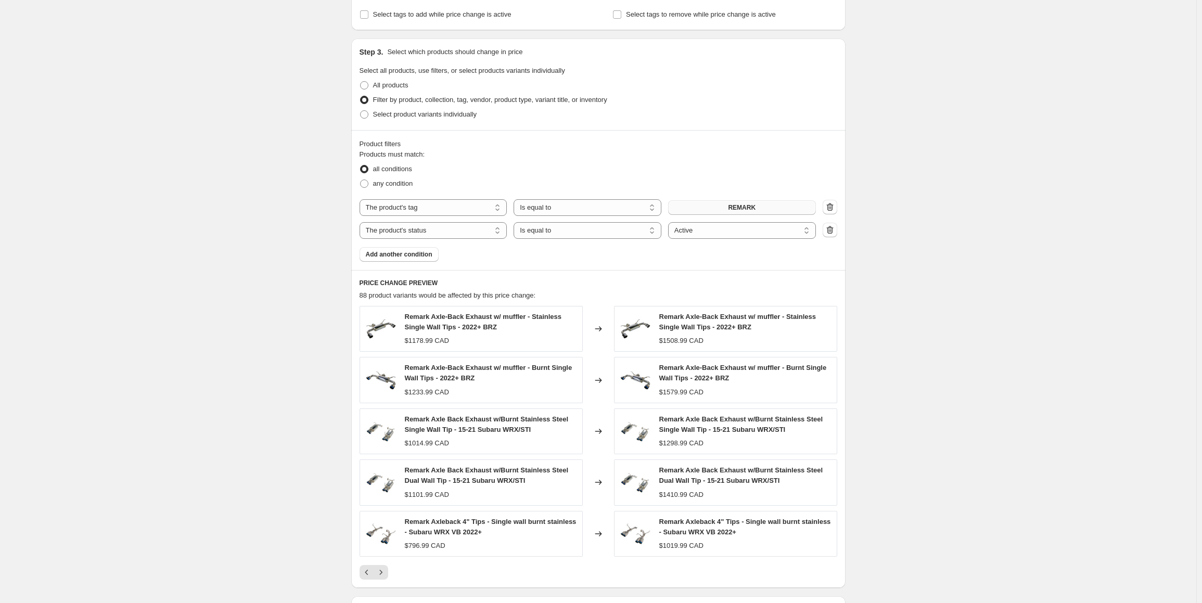
scroll to position [512, 0]
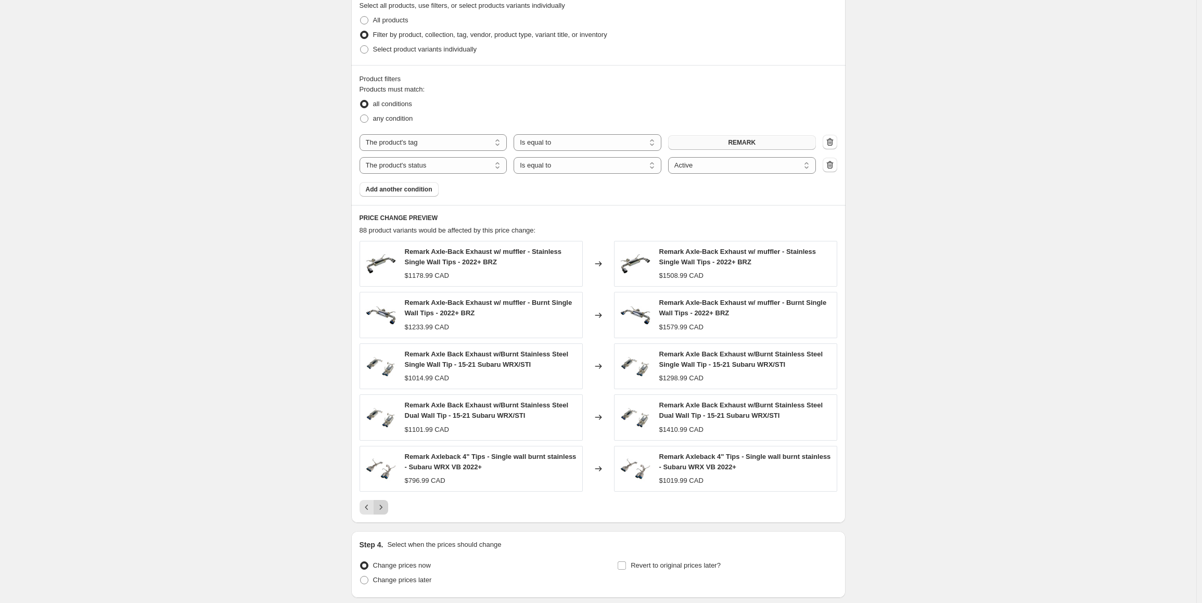
click at [382, 508] on icon "Next" at bounding box center [381, 507] width 10 height 10
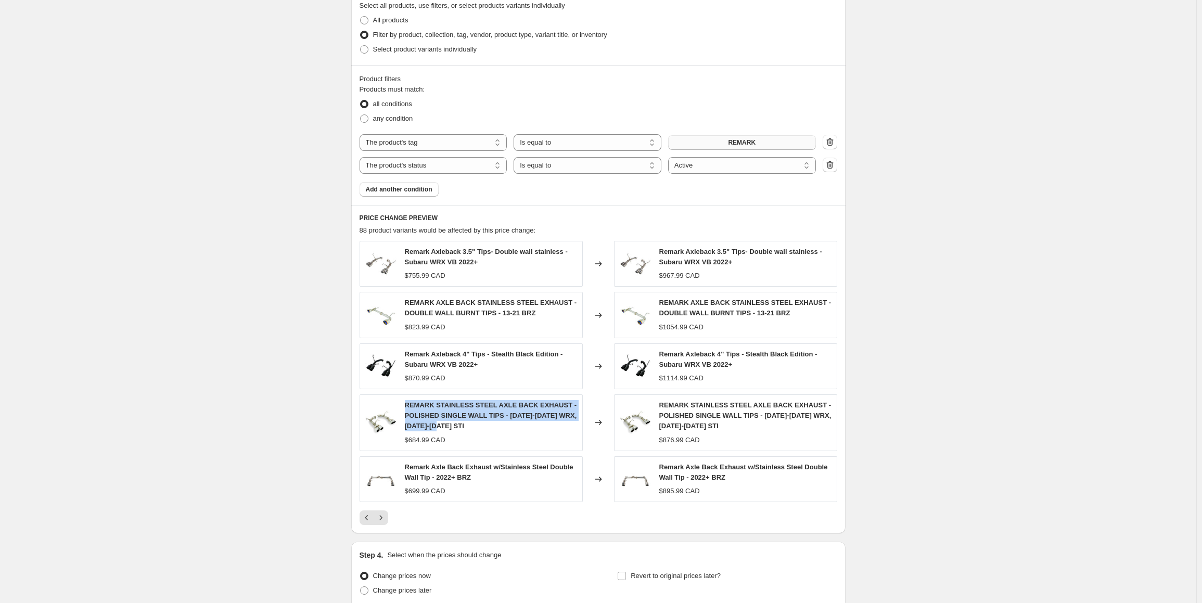
drag, startPoint x: 404, startPoint y: 404, endPoint x: 489, endPoint y: 426, distance: 88.1
click at [489, 426] on div "REMARK STAINLESS STEEL AXLE BACK EXHAUST - POLISHED SINGLE WALL TIPS - [DATE]-[…" at bounding box center [470, 422] width 223 height 56
copy span "REMARK STAINLESS STEEL AXLE BACK EXHAUST - POLISHED SINGLE WALL TIPS - [DATE]-[…"
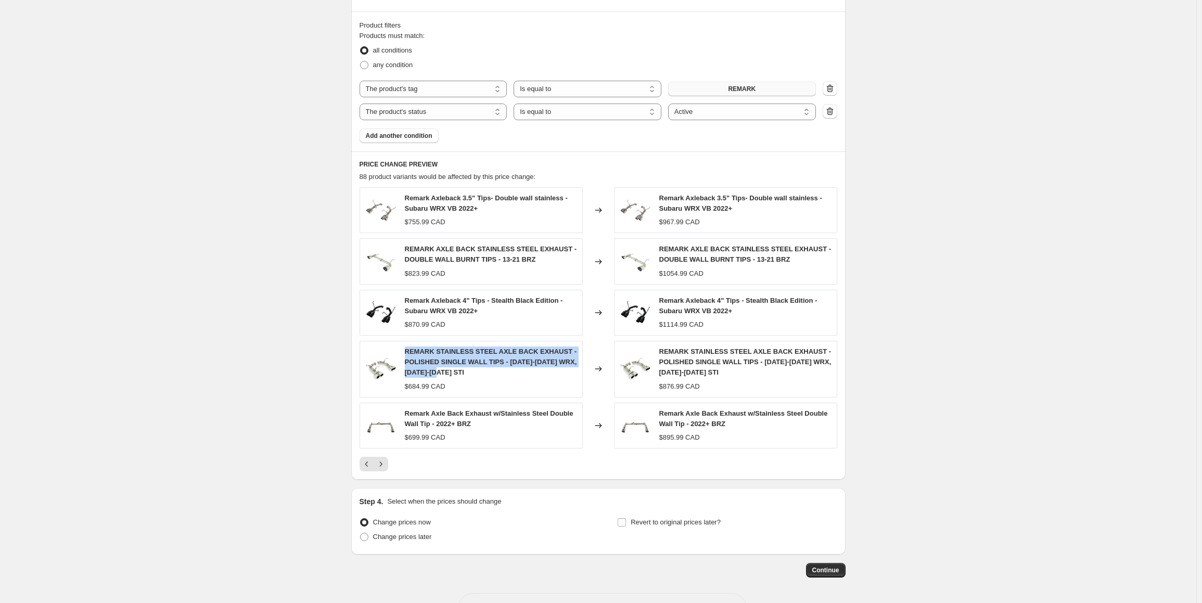
scroll to position [601, 0]
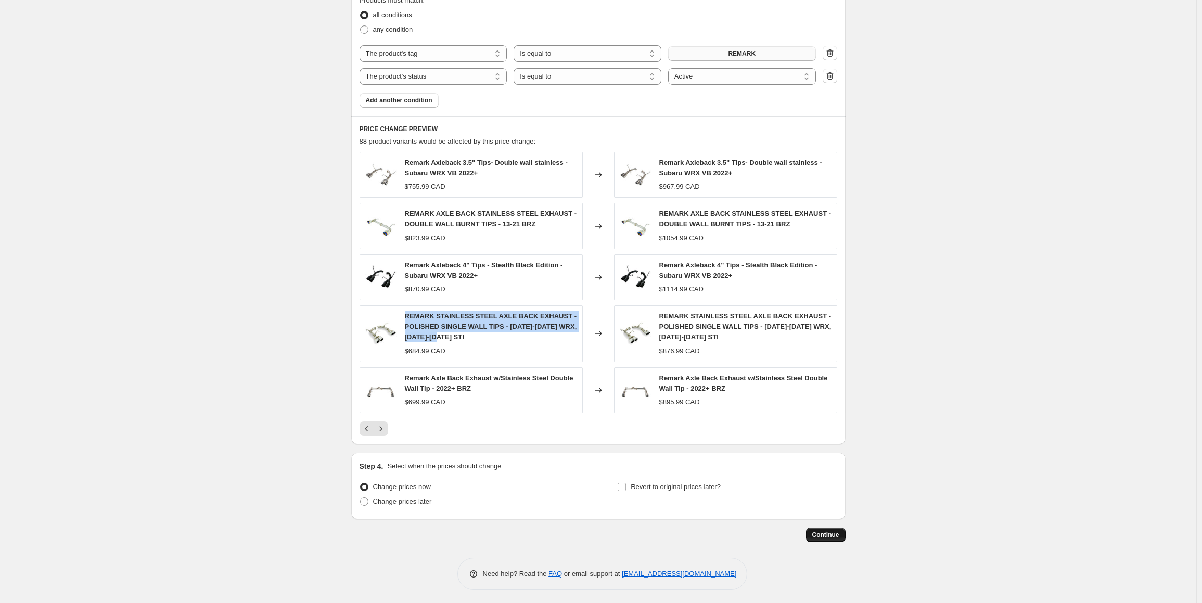
click at [841, 537] on button "Continue" at bounding box center [826, 534] width 40 height 15
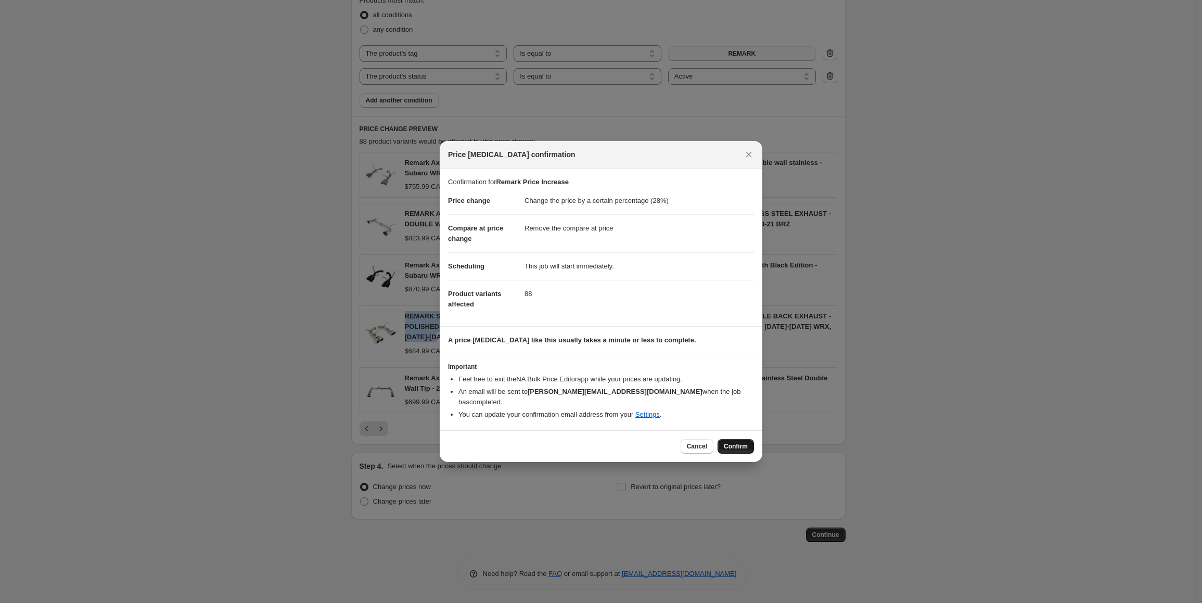
click at [744, 442] on span "Confirm" at bounding box center [736, 446] width 24 height 8
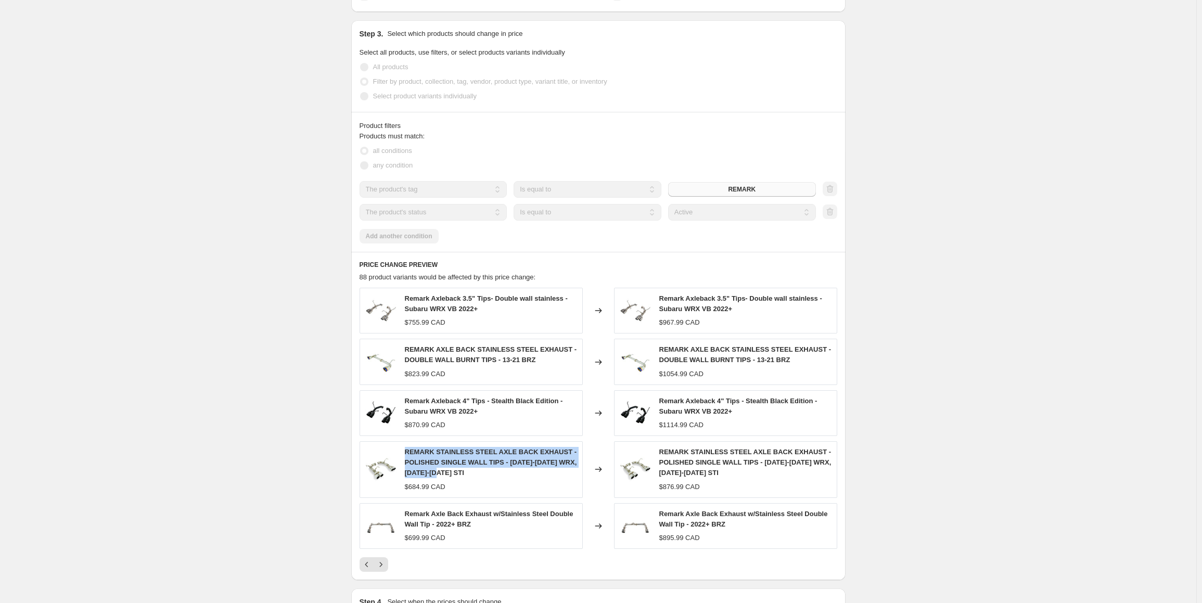
scroll to position [653, 0]
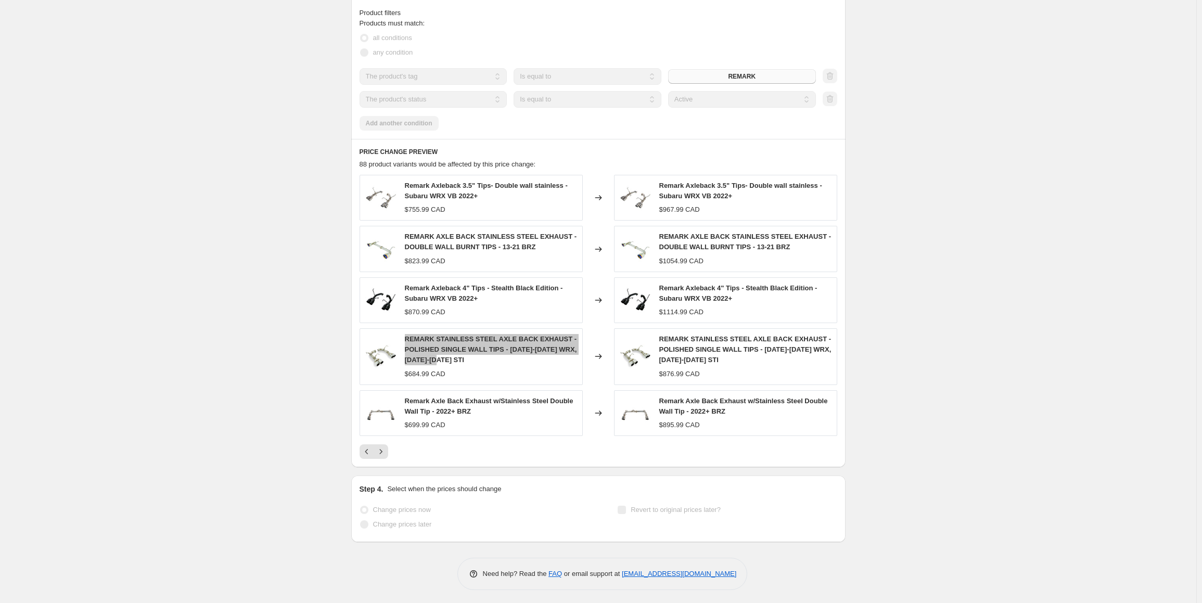
select select "percentage"
select select "remove"
select select "tag"
select select "product_status"
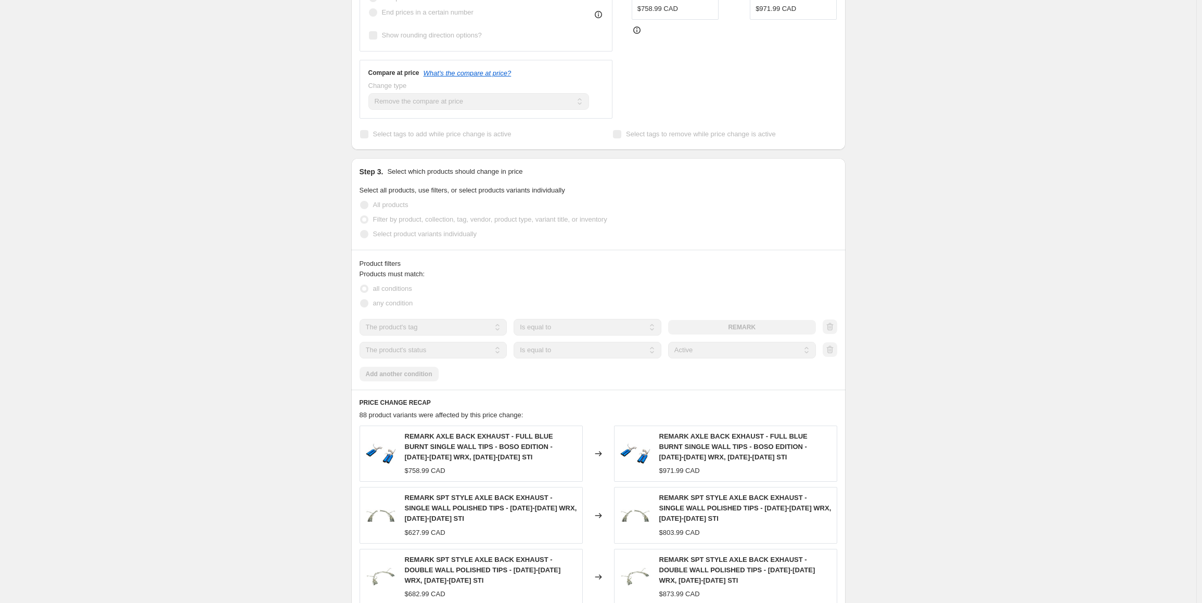
scroll to position [719, 0]
